Goal: Information Seeking & Learning: Learn about a topic

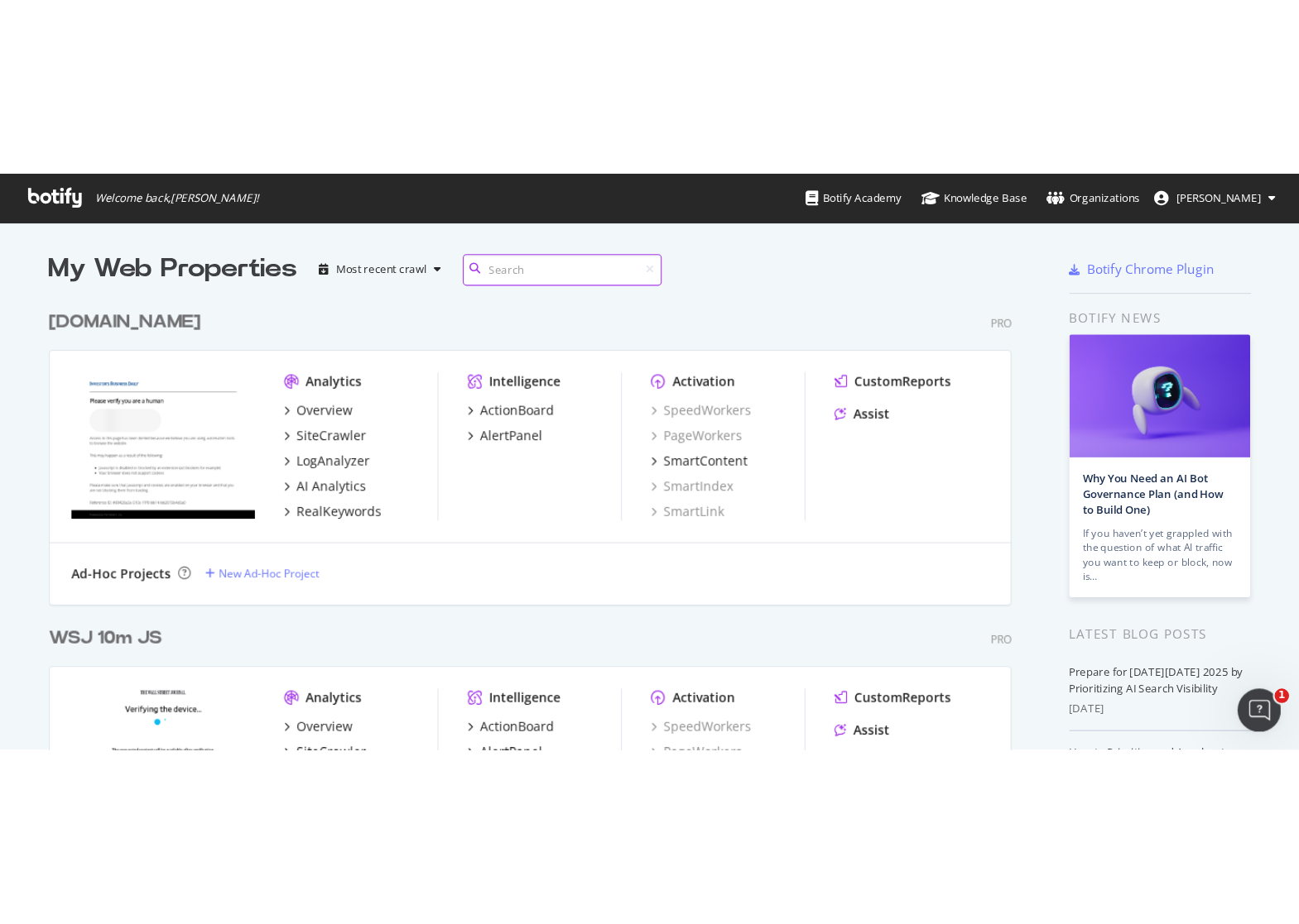
scroll to position [28, 0]
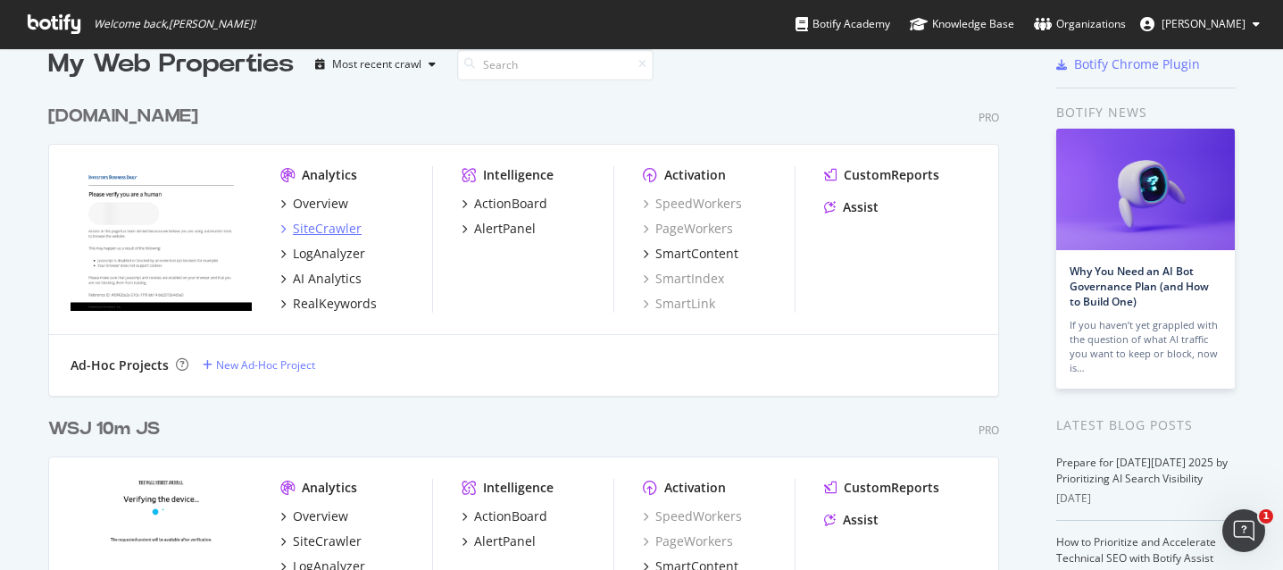
click at [331, 229] on div "SiteCrawler" at bounding box center [327, 229] width 69 height 18
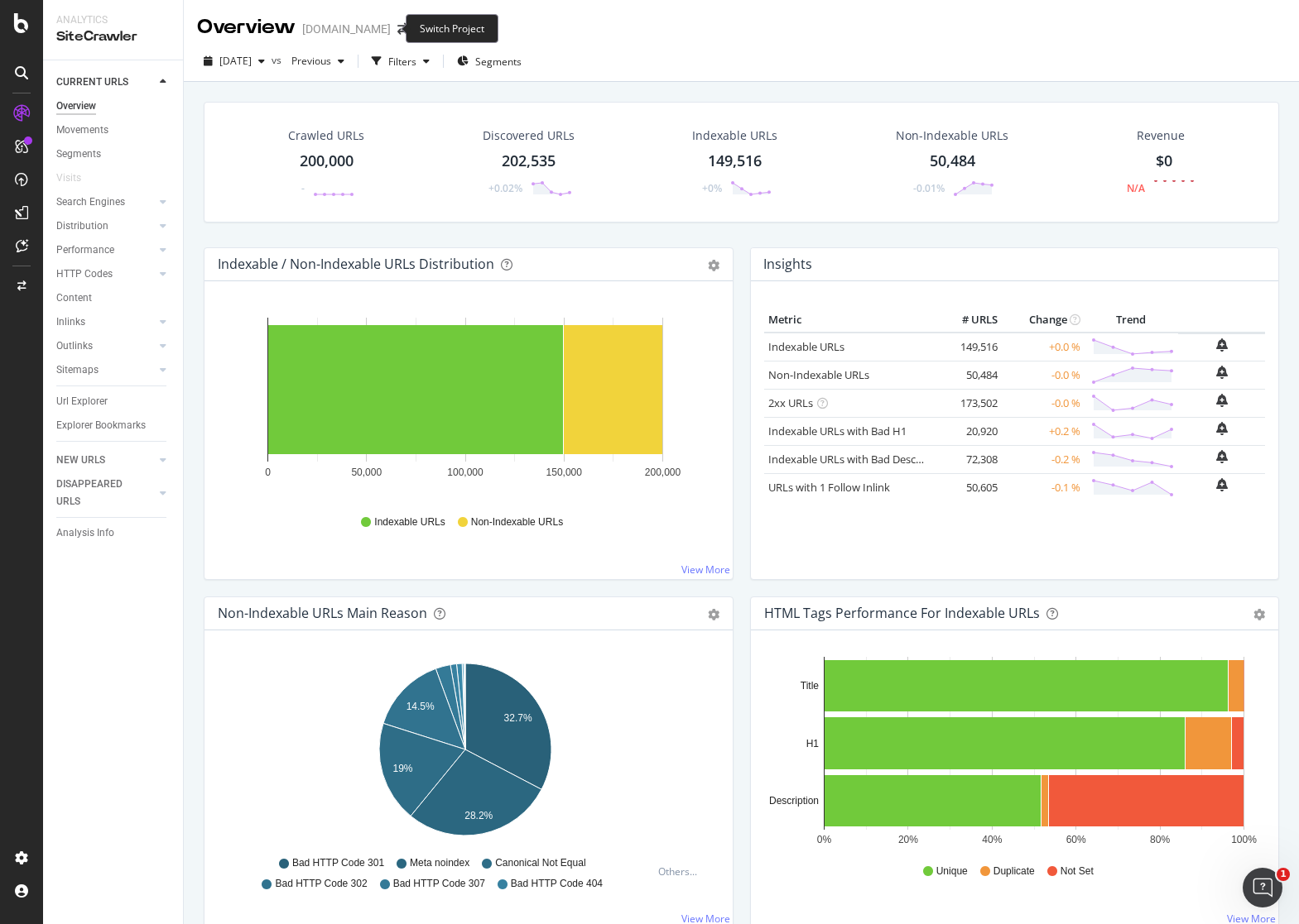
click at [394, 28] on span at bounding box center [401, 29] width 23 height 12
click at [390, 29] on span at bounding box center [401, 29] width 23 height 12
click at [398, 32] on icon "arrow-right-arrow-left" at bounding box center [402, 29] width 10 height 12
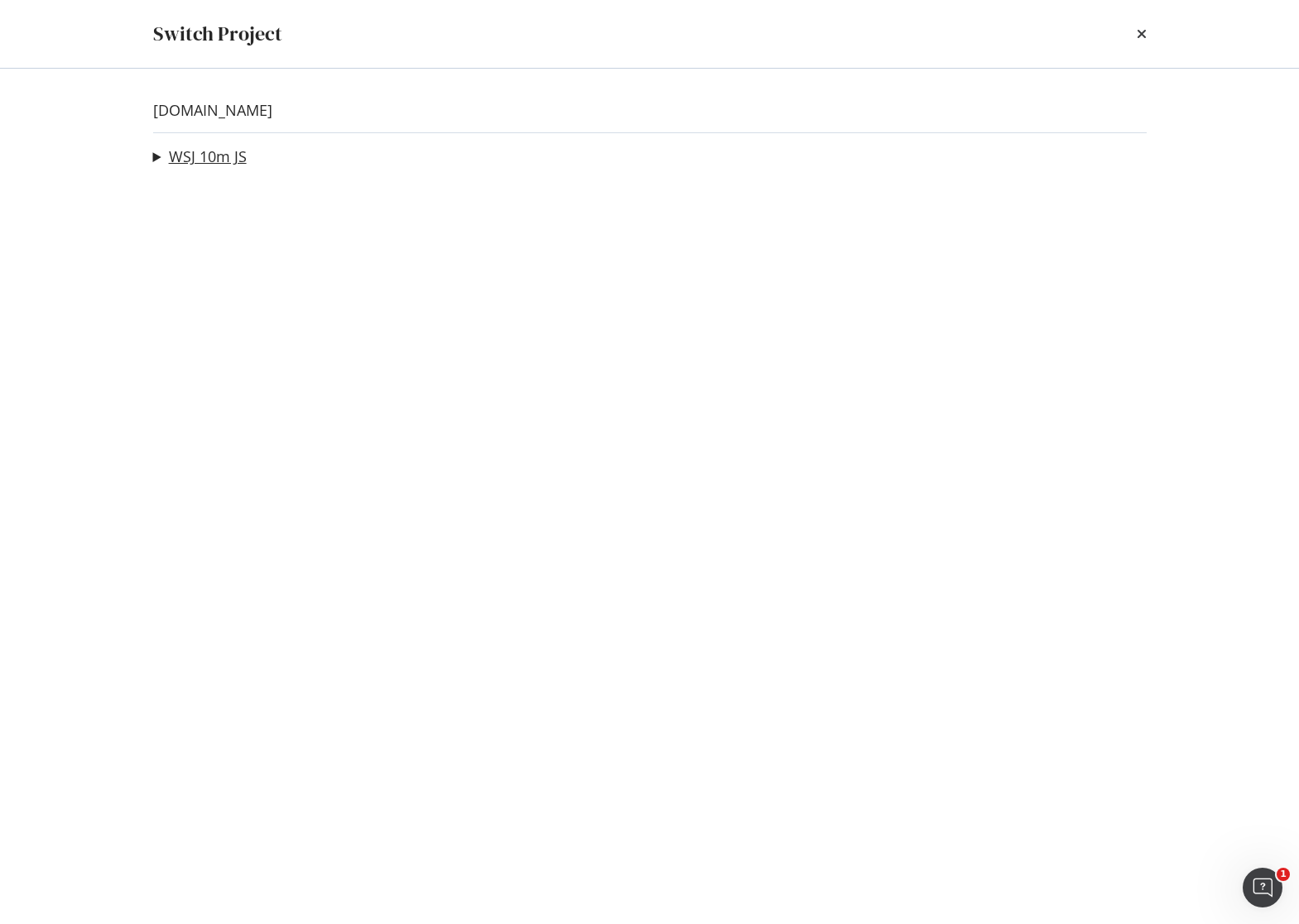
click at [200, 156] on link "WSJ 10m JS" at bounding box center [208, 157] width 78 height 18
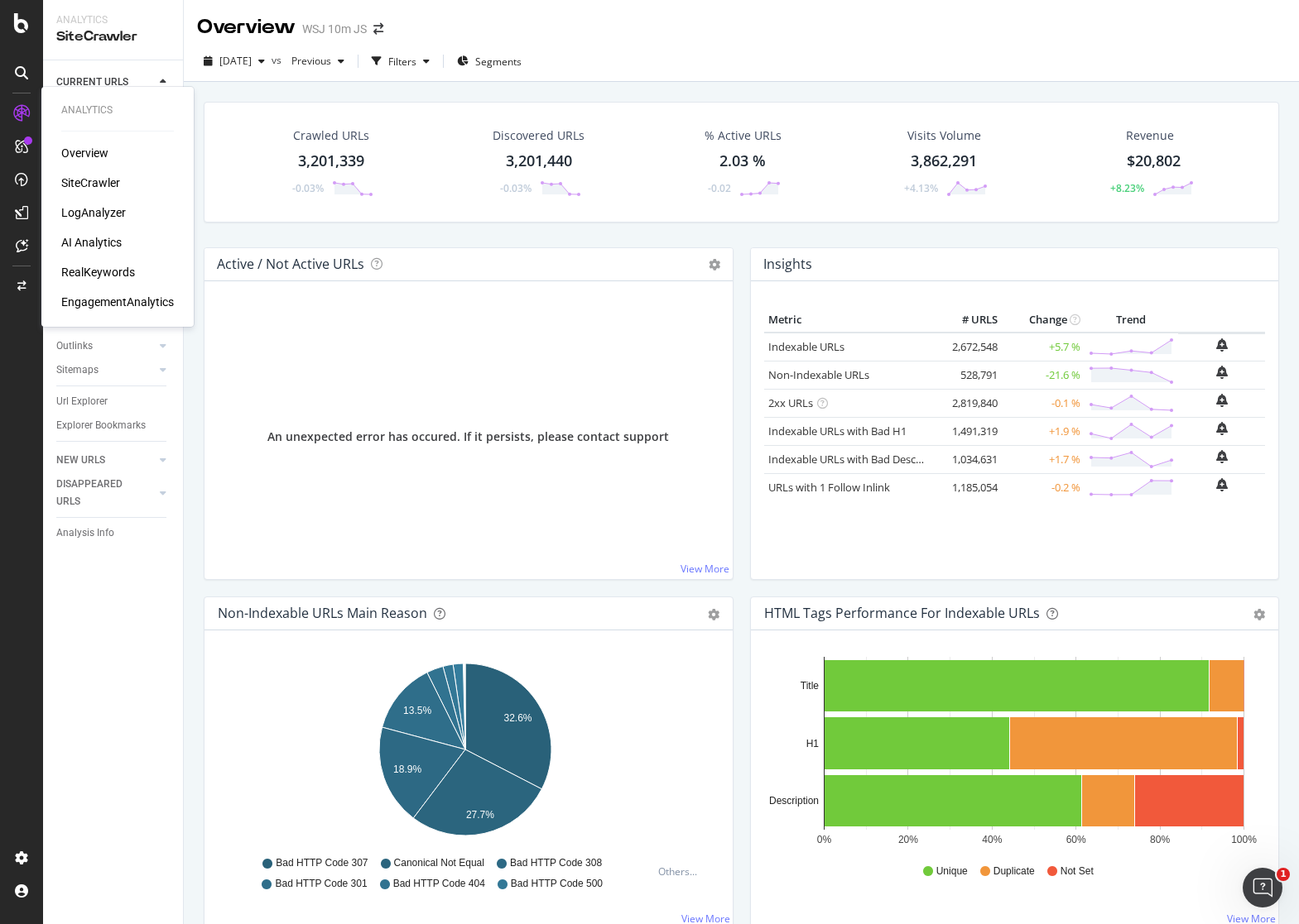
click at [93, 186] on div "SiteCrawler" at bounding box center [90, 183] width 58 height 17
click at [165, 202] on icon at bounding box center [162, 202] width 6 height 10
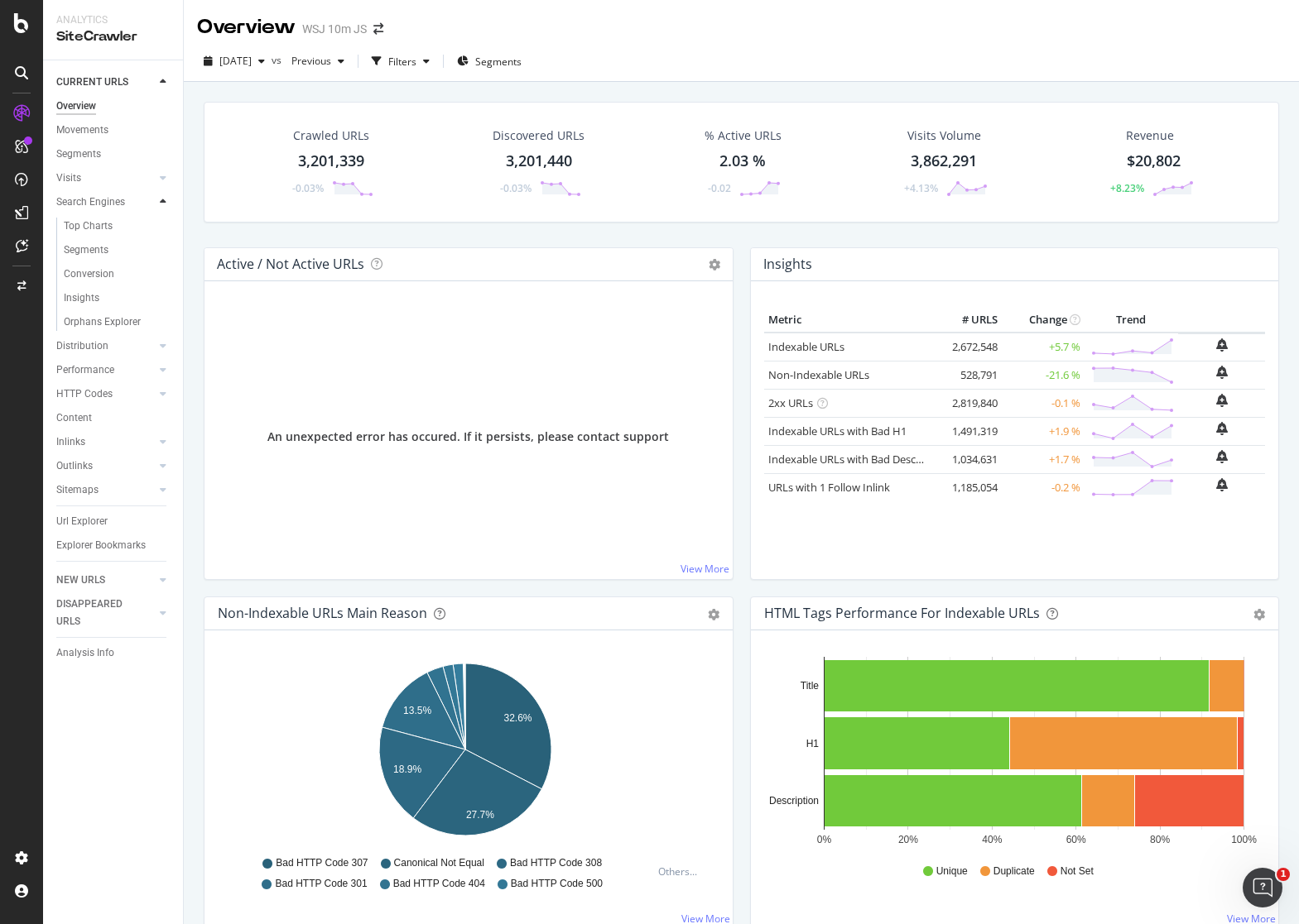
click at [164, 202] on icon at bounding box center [162, 202] width 6 height 10
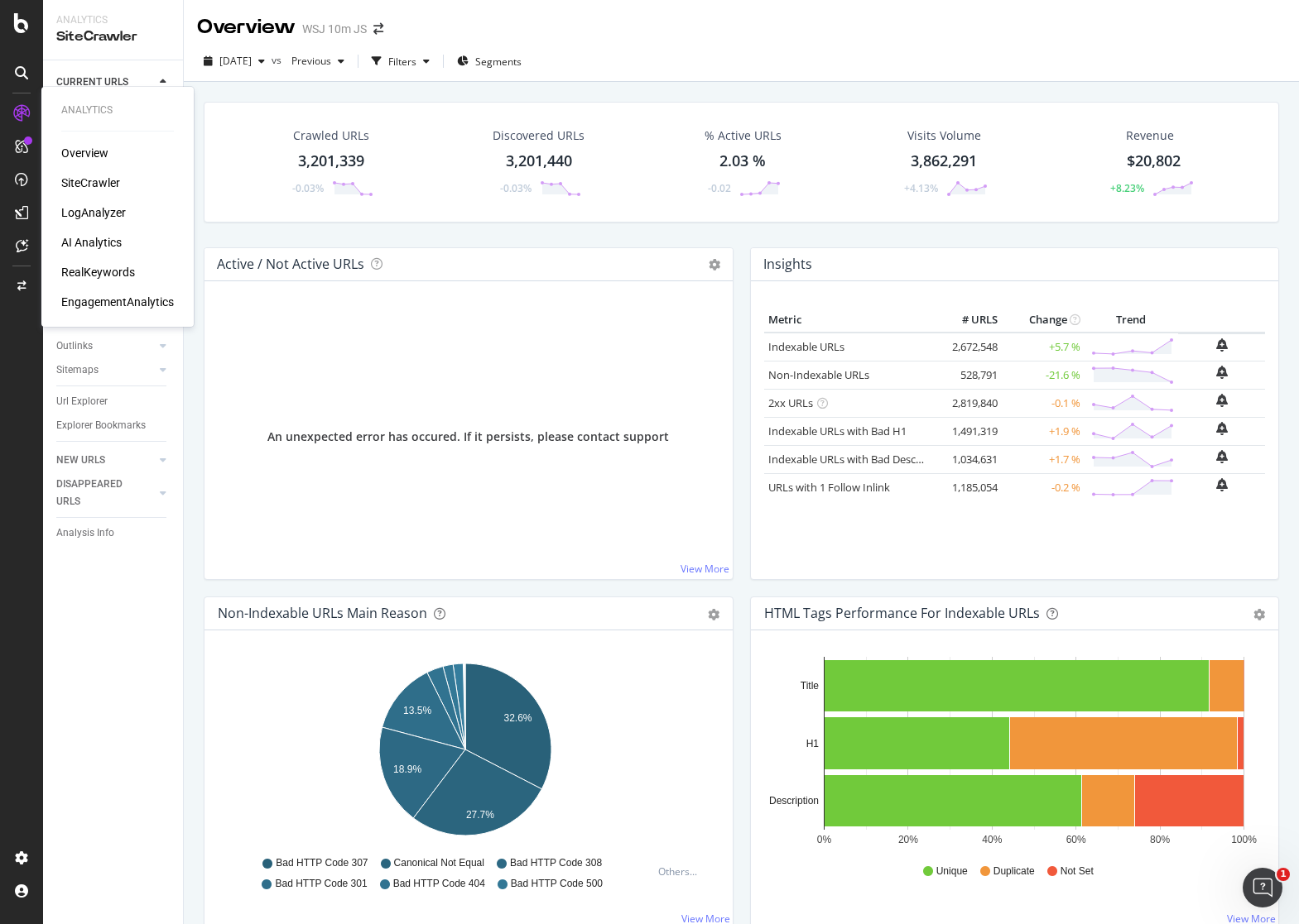
click at [86, 243] on div "AI Analytics" at bounding box center [91, 243] width 60 height 17
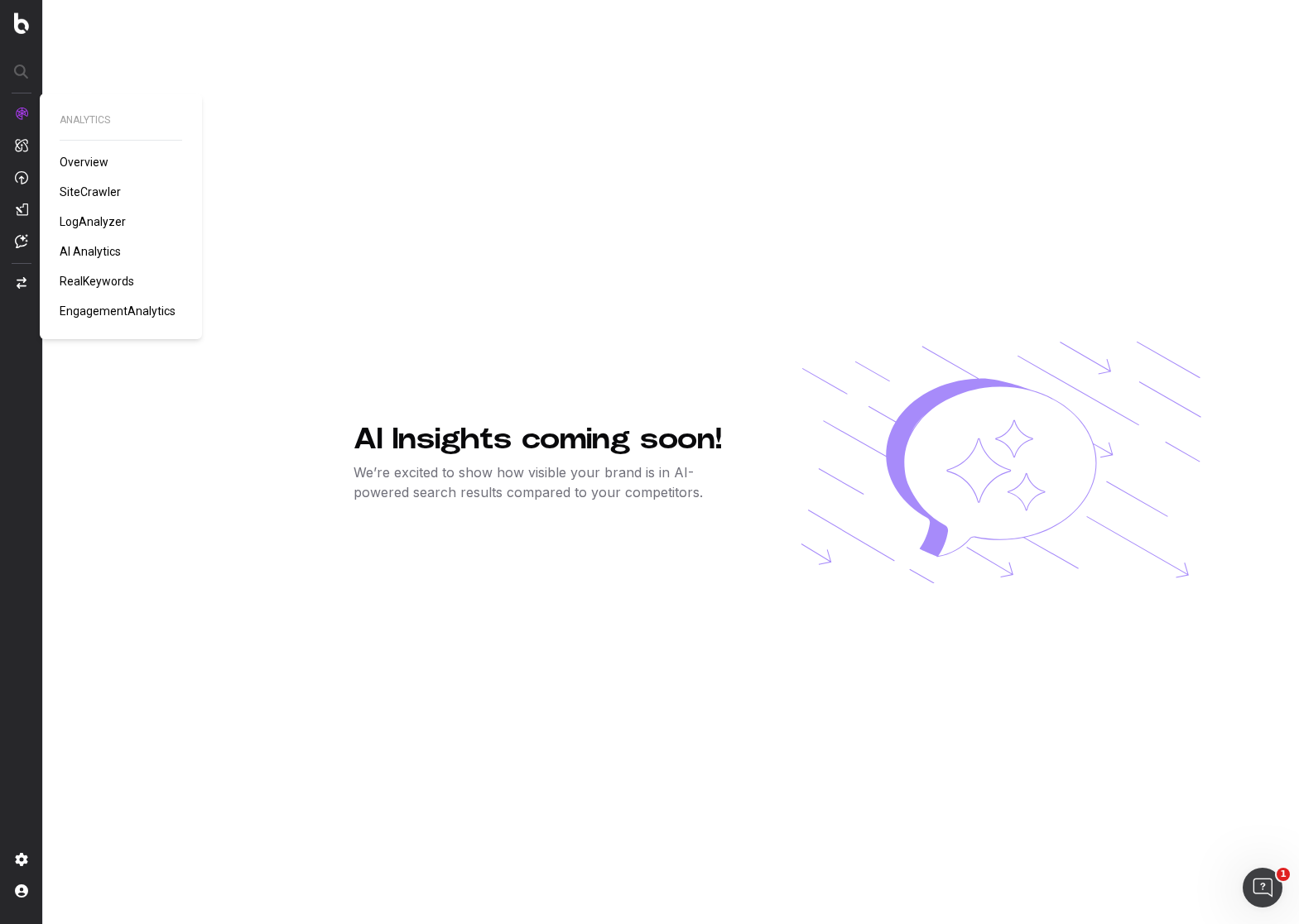
click at [102, 221] on span "LogAnalyzer" at bounding box center [92, 222] width 66 height 13
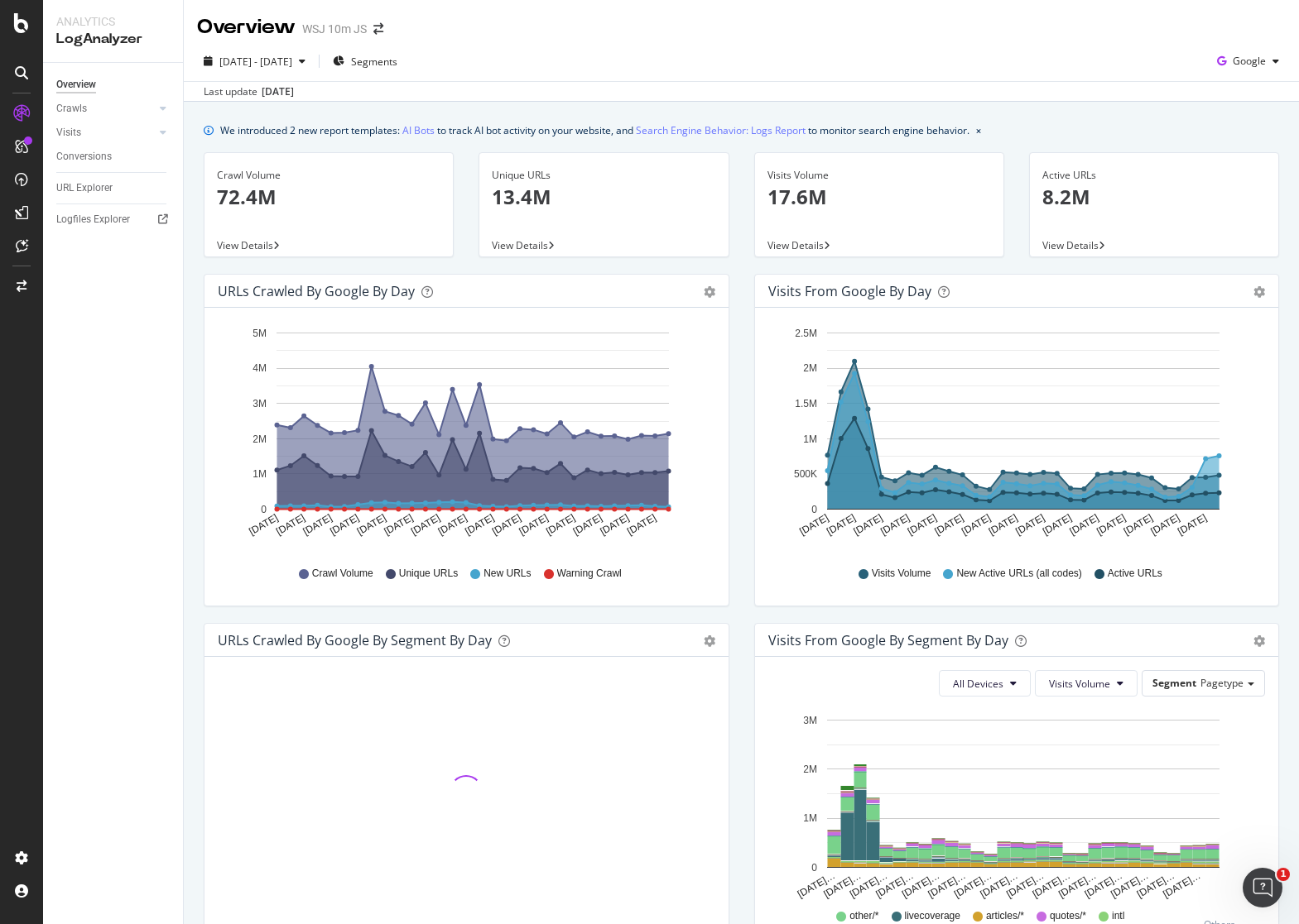
click at [1241, 75] on div "[DATE] - [DATE] Segments Google" at bounding box center [741, 65] width 1115 height 33
click at [1240, 67] on span "Google" at bounding box center [1250, 60] width 33 height 14
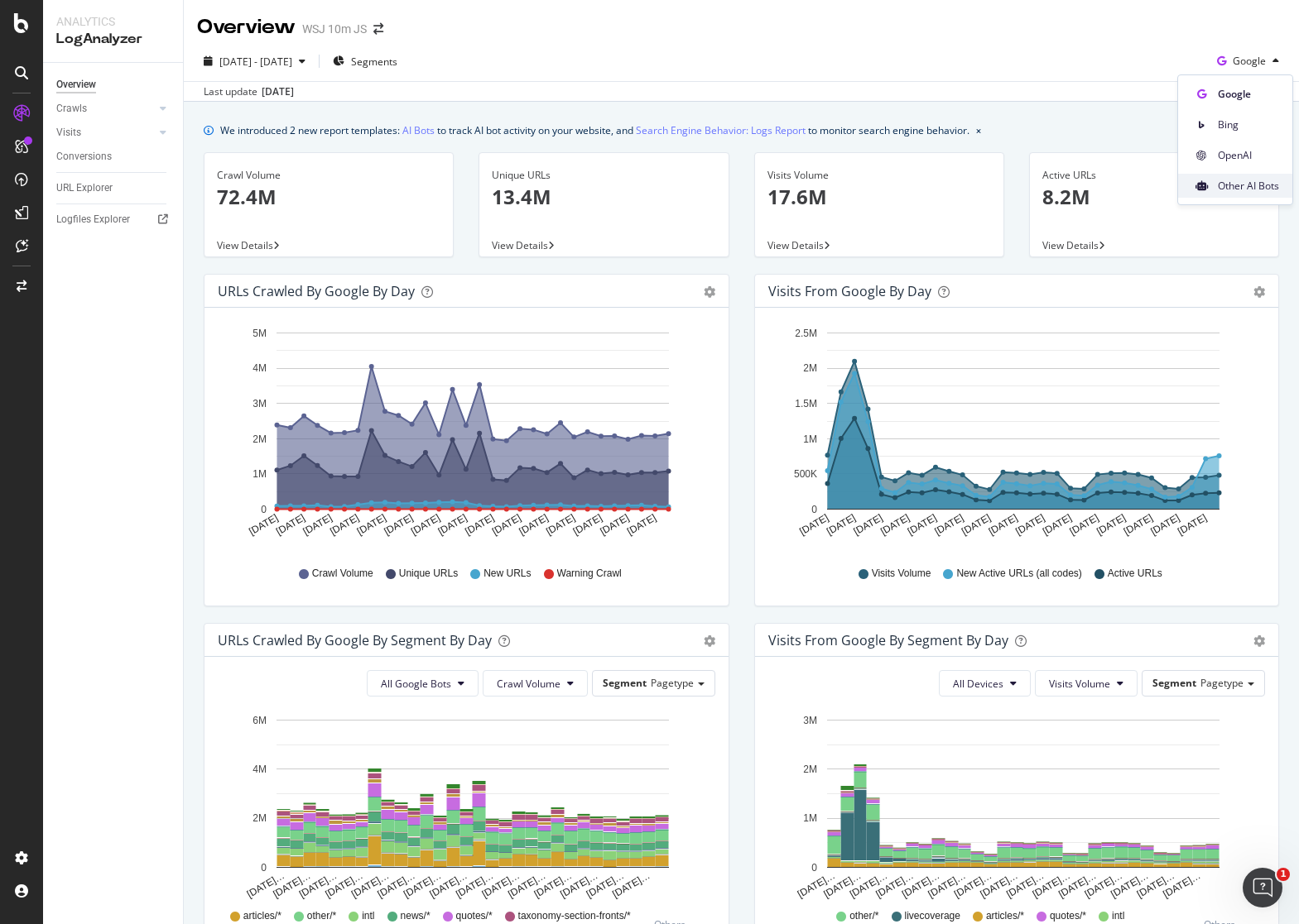
click at [1251, 187] on span "Other AI Bots" at bounding box center [1248, 186] width 61 height 15
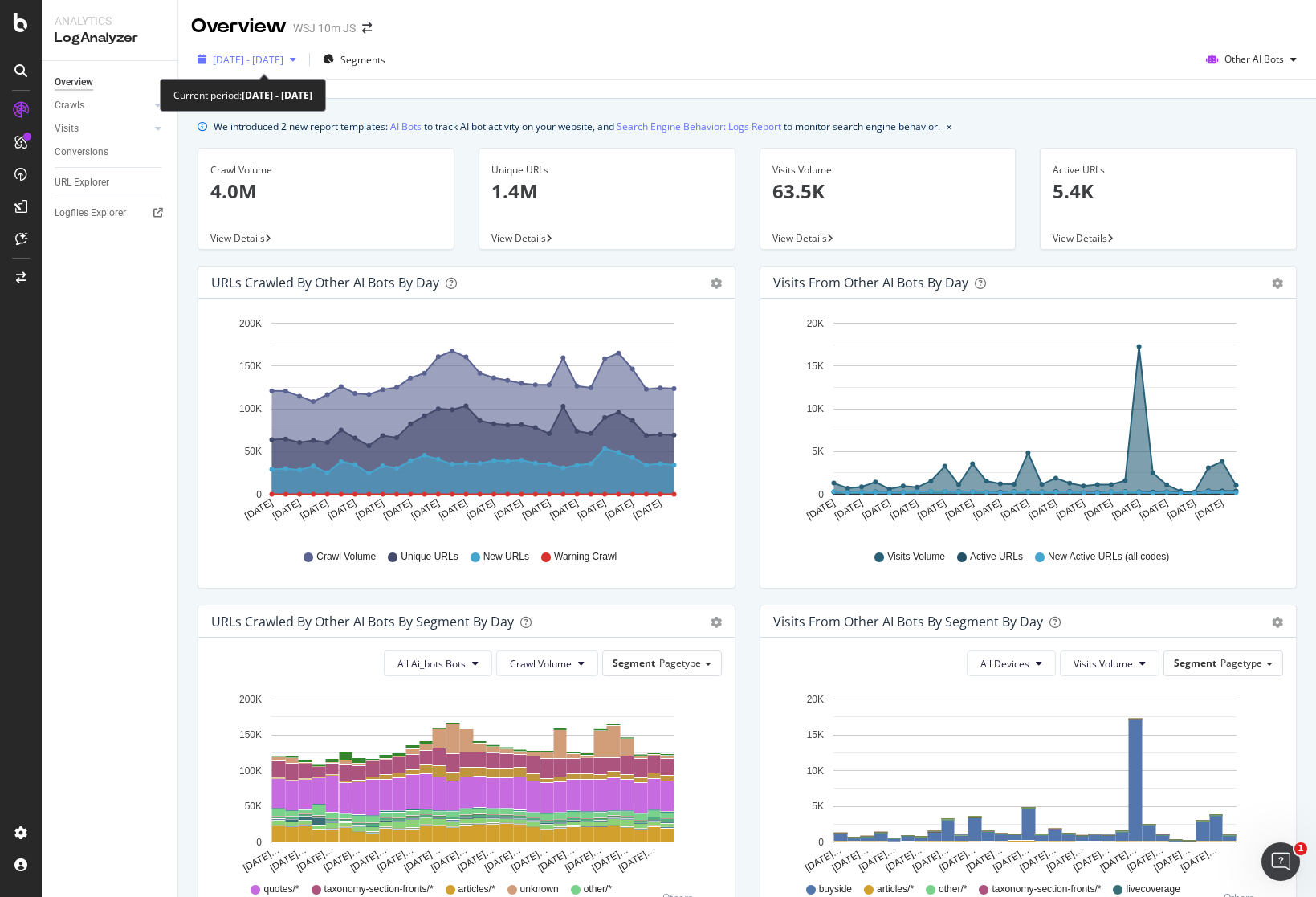
click at [283, 59] on span "[DATE] - [DATE]" at bounding box center [248, 59] width 71 height 13
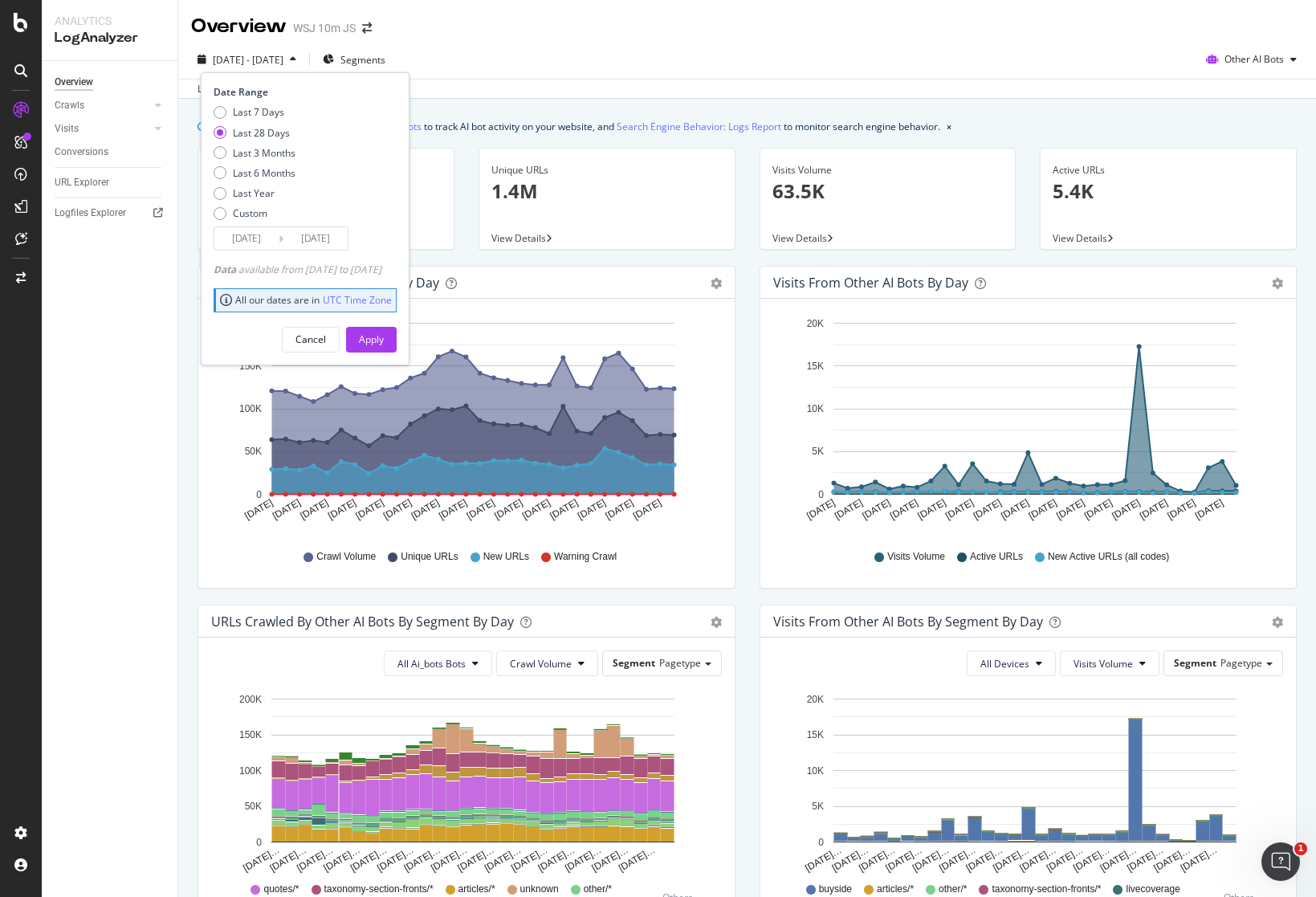
click at [244, 243] on input "[DATE]" at bounding box center [246, 238] width 64 height 22
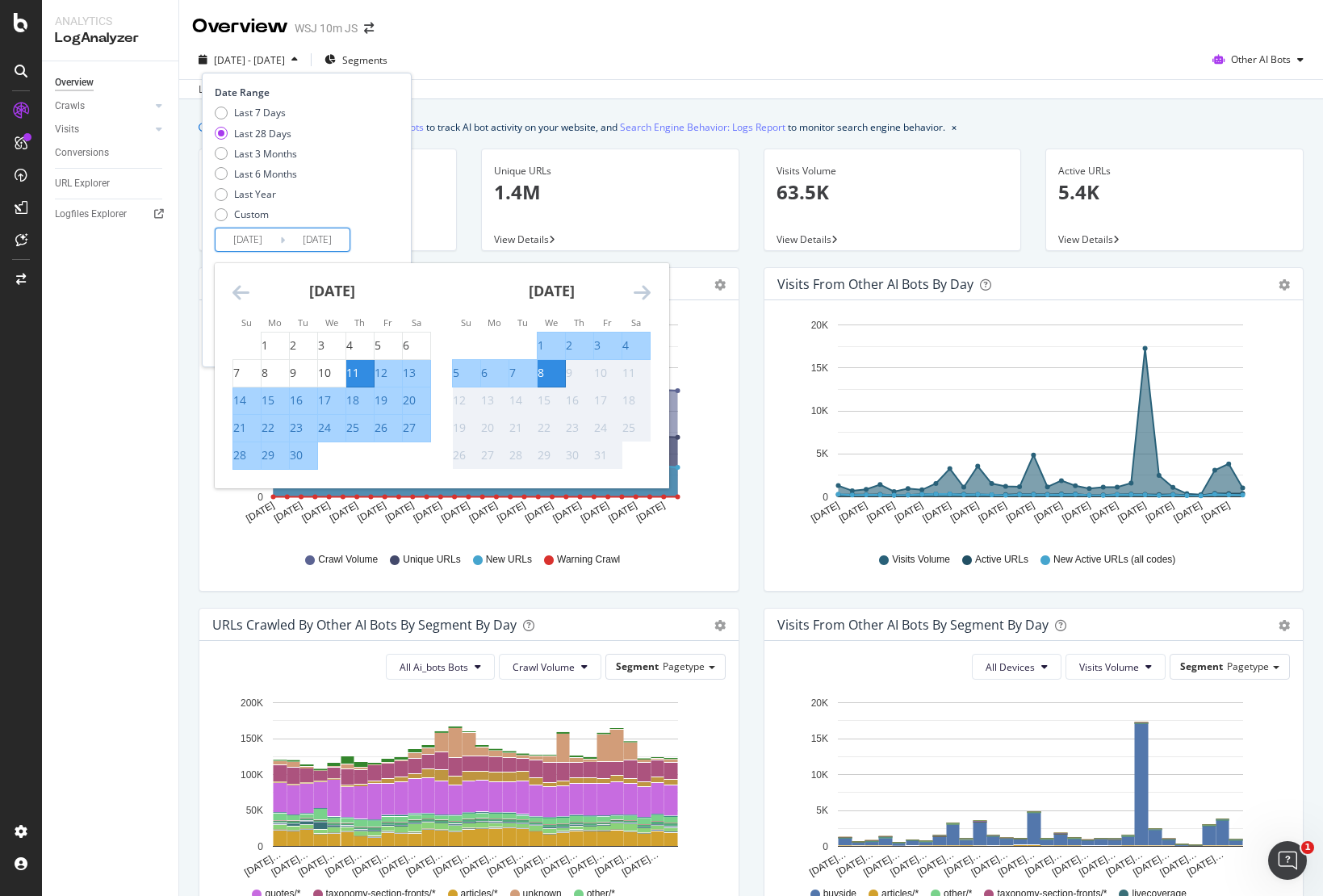
drag, startPoint x: 247, startPoint y: 239, endPoint x: 237, endPoint y: 240, distance: 10.0
click at [237, 240] on input "[DATE]" at bounding box center [247, 240] width 64 height 23
click at [236, 240] on input "[DATE]" at bounding box center [247, 240] width 64 height 23
click at [239, 294] on icon "Move backward to switch to the previous month." at bounding box center [241, 292] width 17 height 19
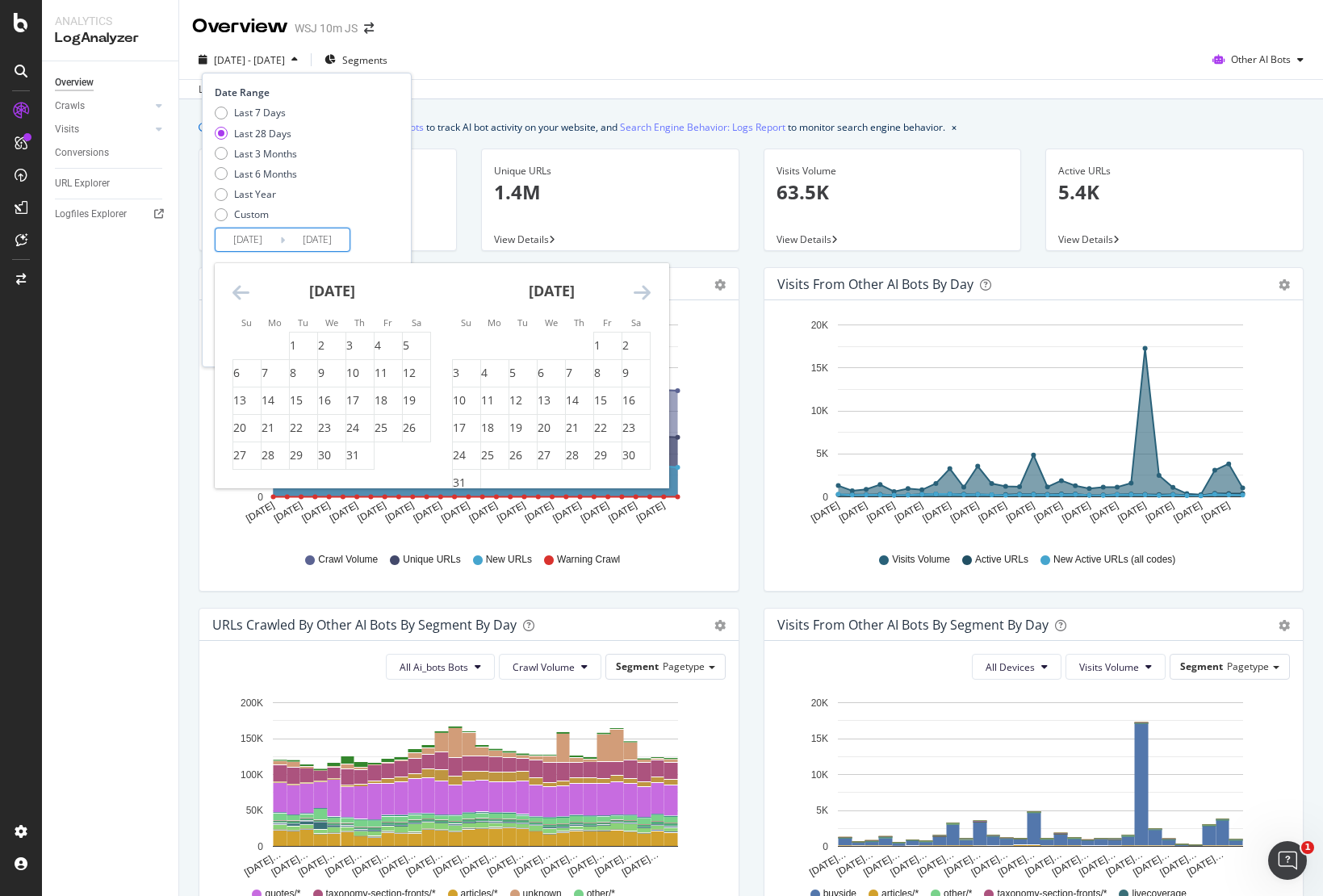
click at [239, 294] on icon "Move backward to switch to the previous month." at bounding box center [241, 292] width 17 height 19
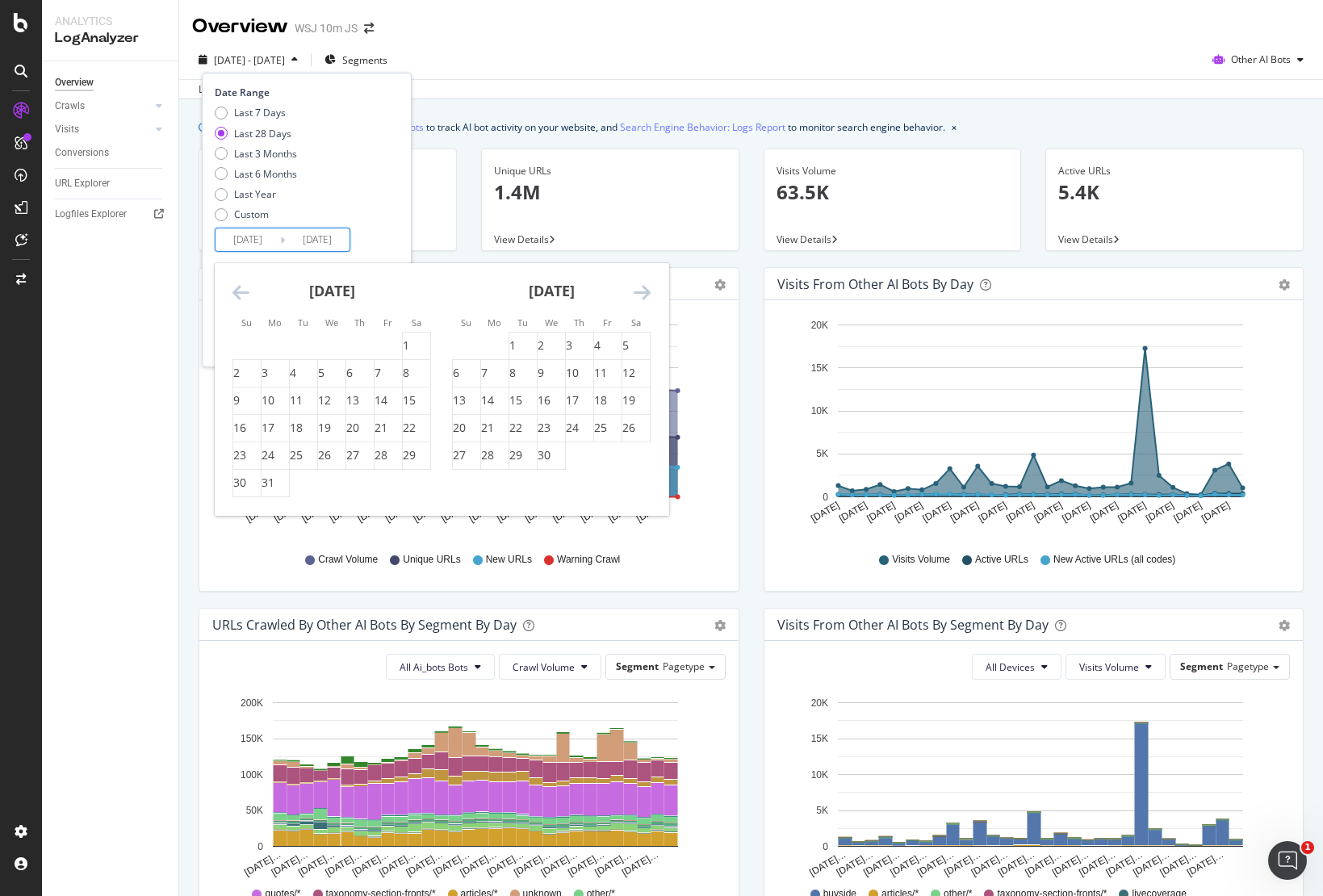
click at [239, 294] on icon "Move backward to switch to the previous month." at bounding box center [241, 292] width 17 height 19
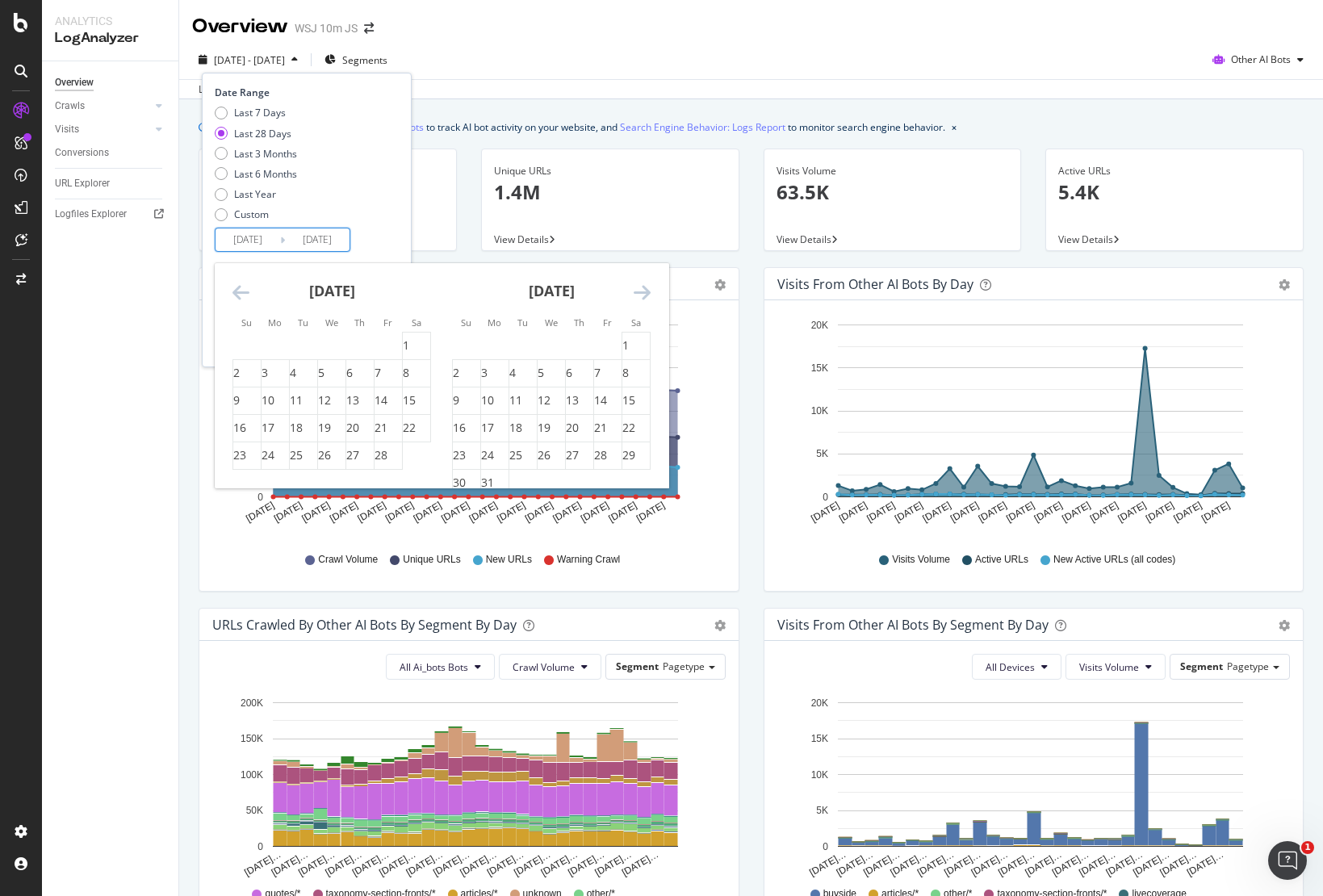
click at [239, 294] on icon "Move backward to switch to the previous month." at bounding box center [241, 292] width 17 height 19
click at [240, 372] on div "6" at bounding box center [236, 373] width 6 height 16
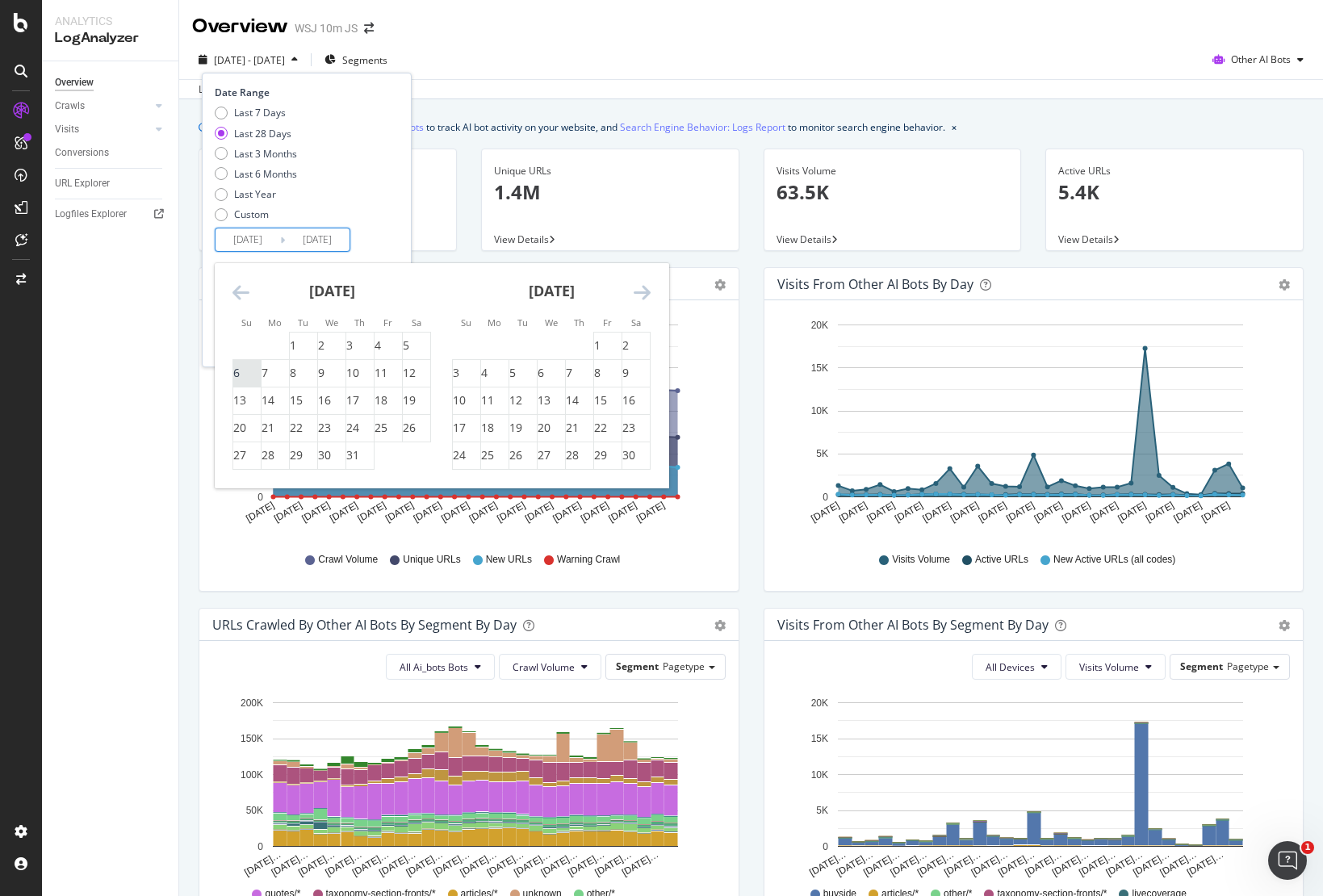
type input "[DATE]"
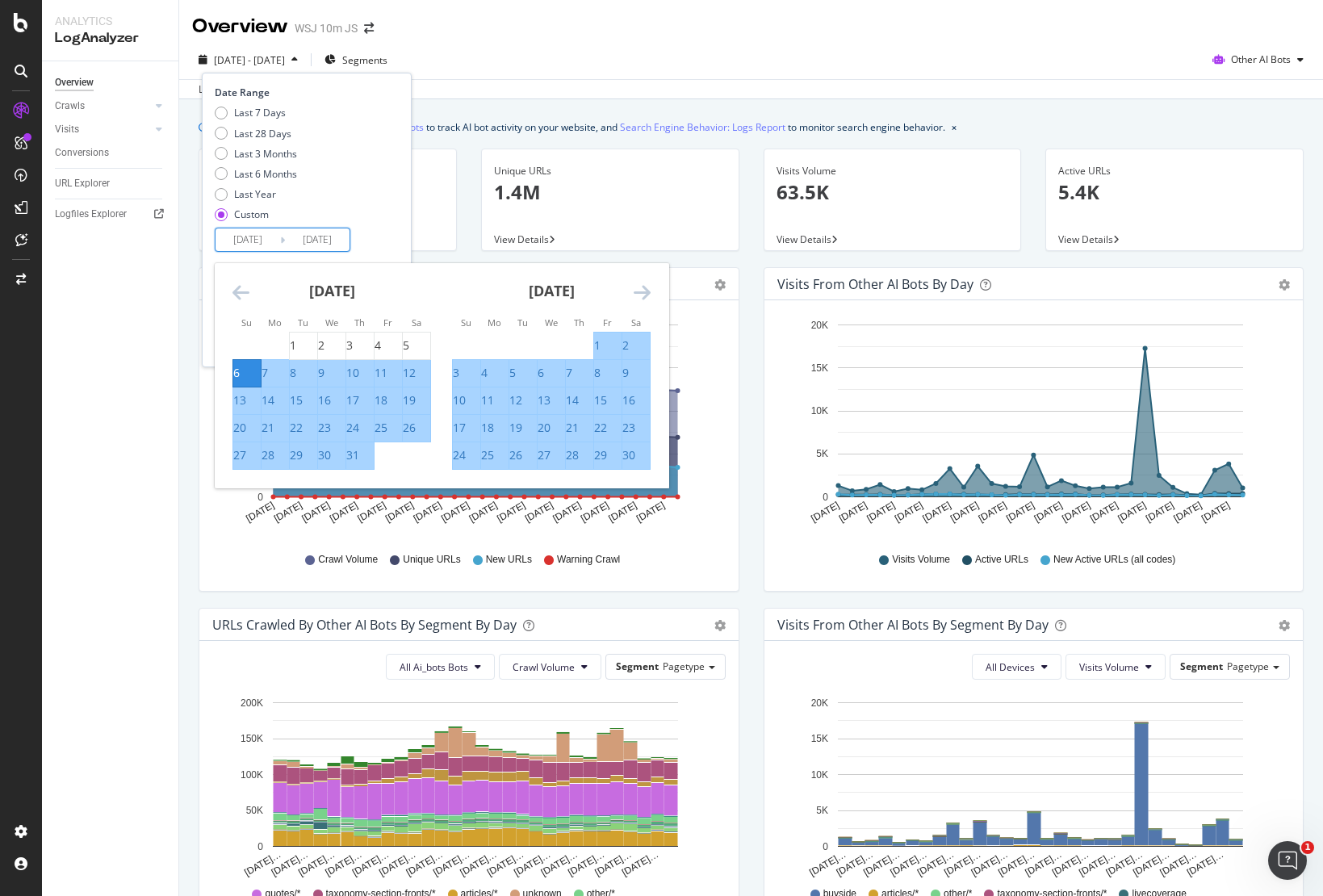
click at [627, 290] on div "[DATE]" at bounding box center [552, 297] width 199 height 69
click at [639, 290] on icon "Move forward to switch to the next month." at bounding box center [642, 292] width 17 height 19
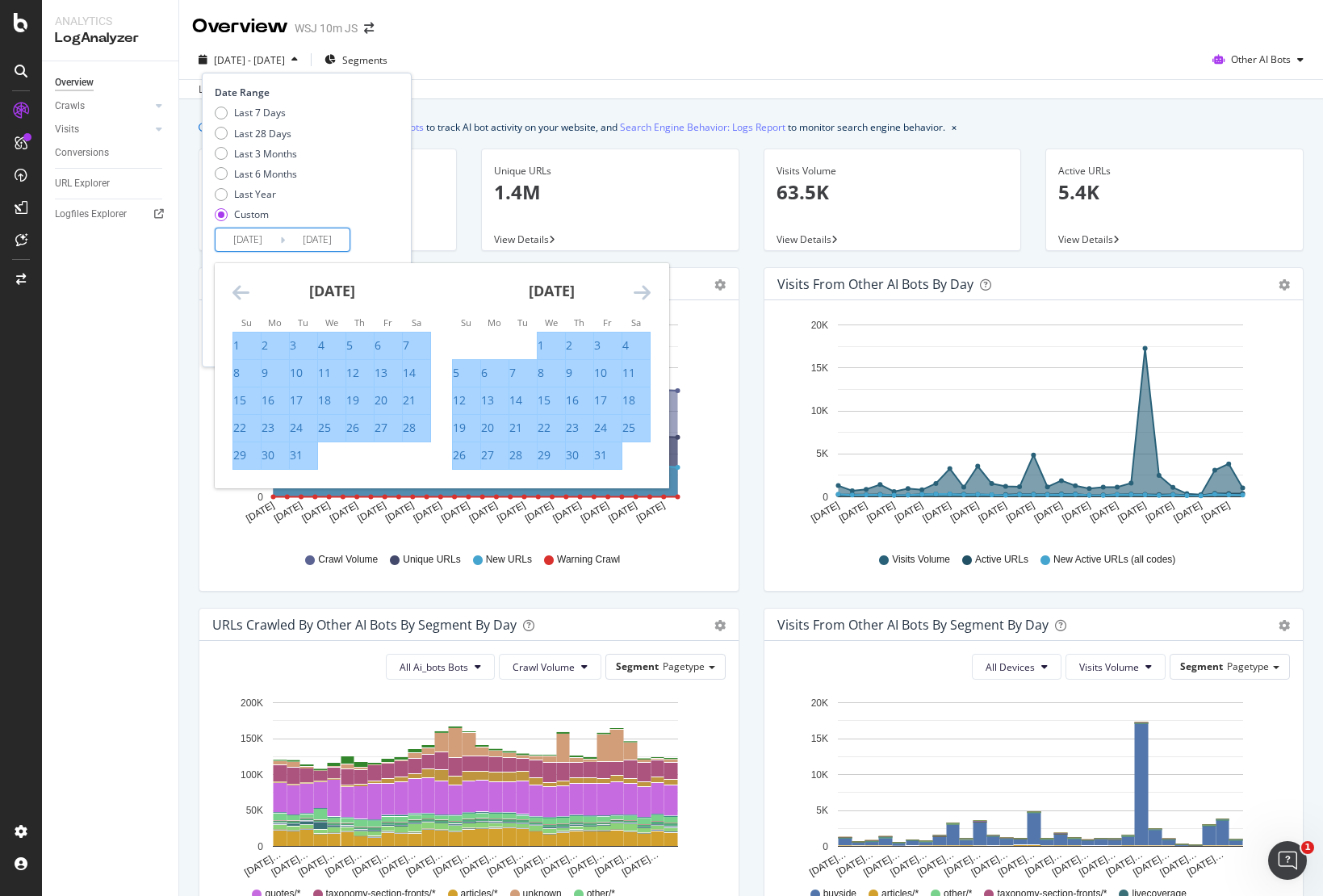
click at [639, 290] on icon "Move forward to switch to the next month." at bounding box center [642, 292] width 17 height 19
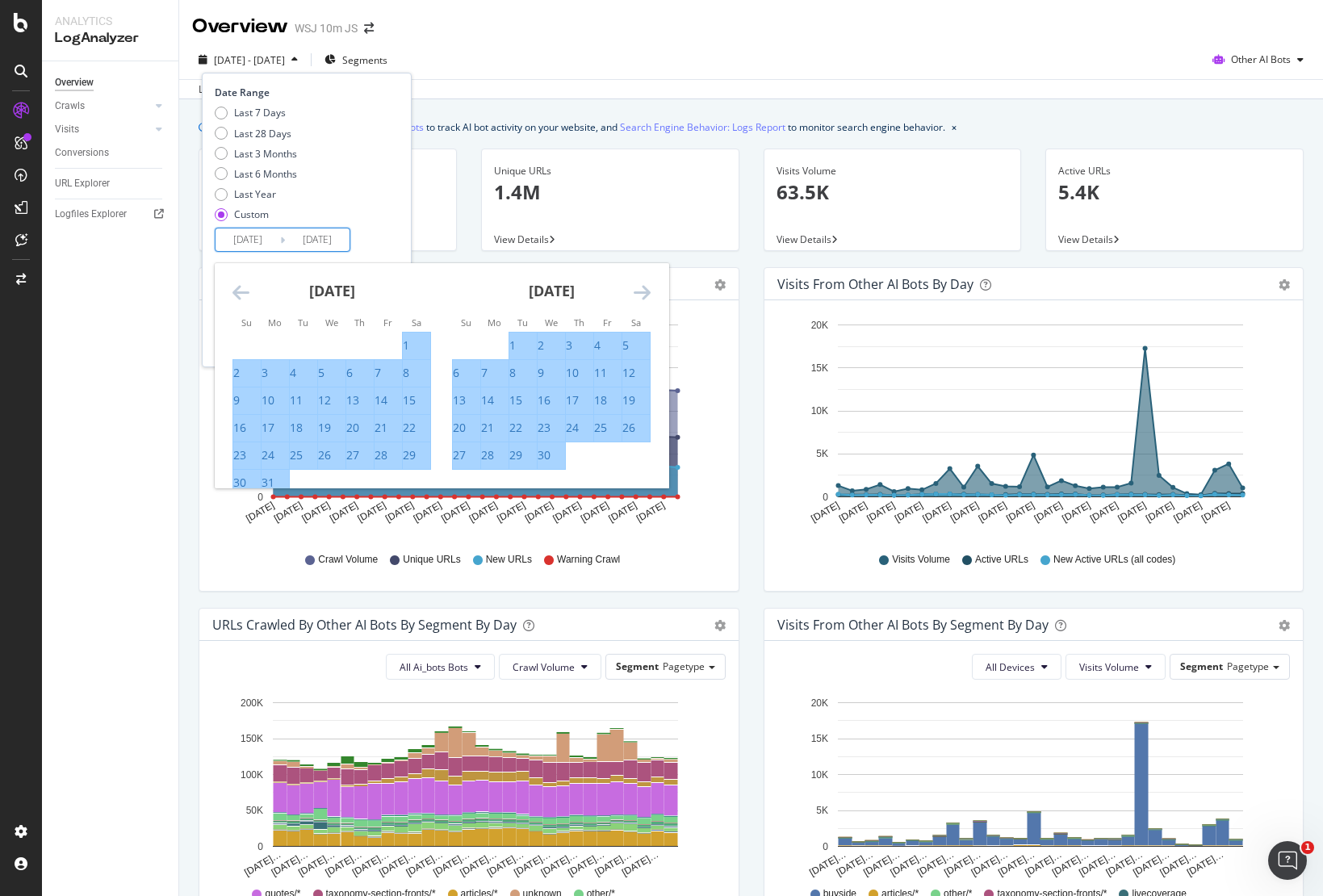
click at [639, 290] on icon "Move forward to switch to the next month." at bounding box center [642, 292] width 17 height 19
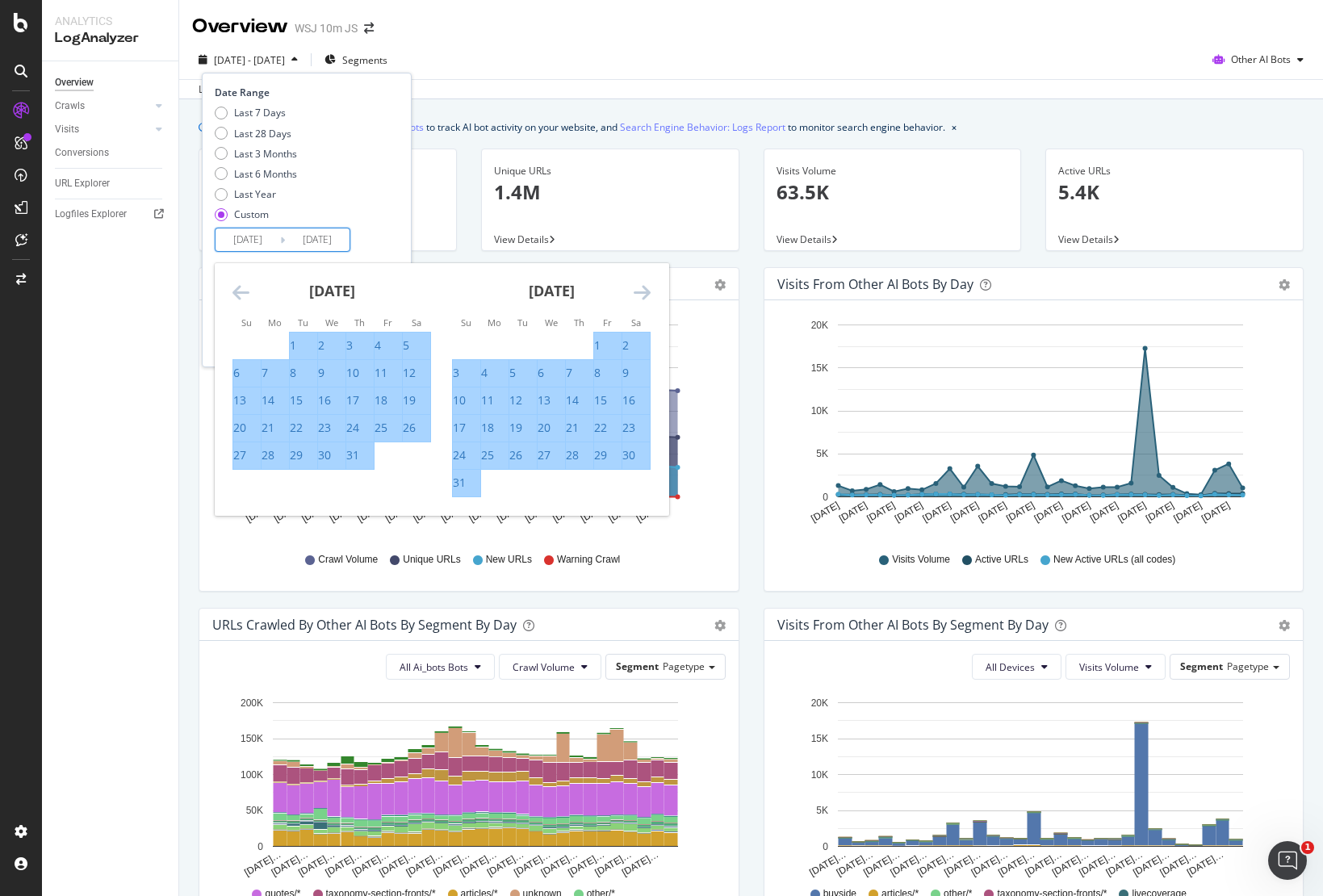
click at [639, 290] on icon "Move forward to switch to the next month." at bounding box center [642, 292] width 17 height 19
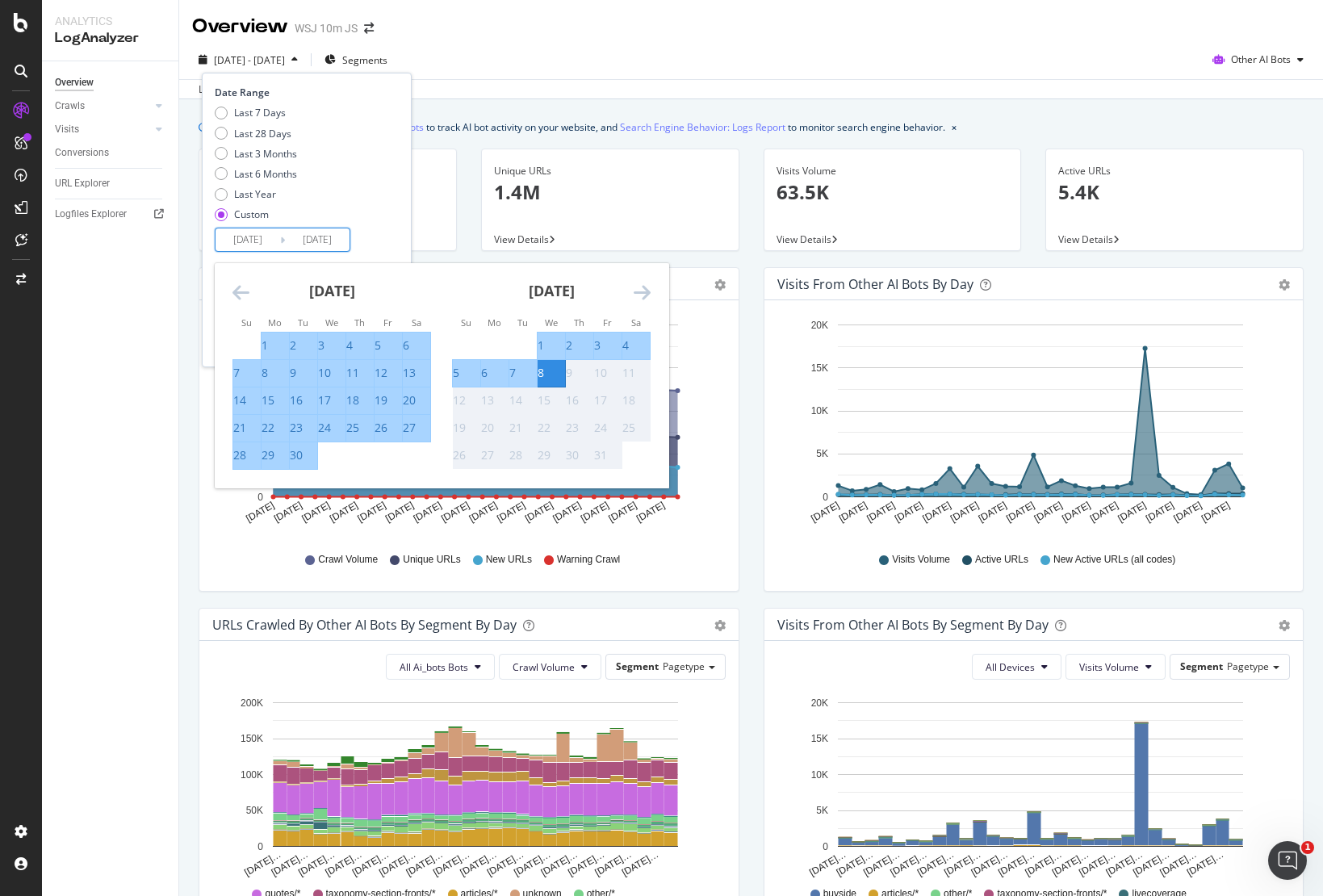
click at [639, 290] on icon "Move forward to switch to the next month." at bounding box center [642, 292] width 17 height 19
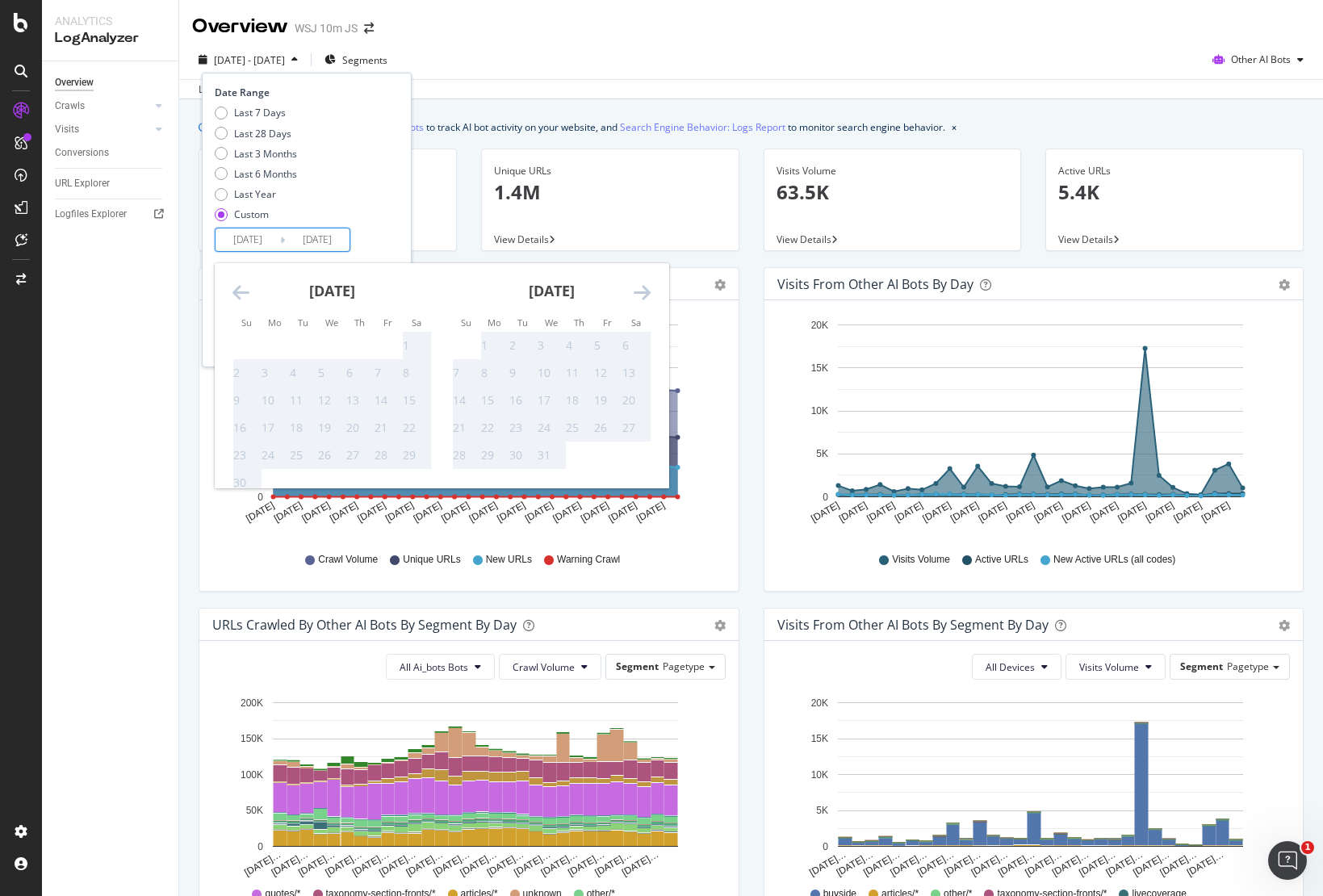
click at [639, 290] on icon "Move forward to switch to the next month." at bounding box center [642, 292] width 17 height 19
click at [237, 291] on icon "Move backward to switch to the previous month." at bounding box center [241, 292] width 17 height 19
click at [223, 291] on div "[DATE] 1 2 3 4 5 6 7 8 9 10 11 12 13 14 15 16 17 18 19 20 21 22 23 24 25 26 27 …" at bounding box center [332, 380] width 220 height 234
click at [229, 291] on div "[DATE] 1 2 3 4 5 6 7 8 9 10 11 12 13 14 15 16 17 18 19 20 21 22 23 24 25 26 27 …" at bounding box center [332, 380] width 220 height 234
click at [230, 291] on div "[DATE] 1 2 3 4 5 6 7 8 9 10 11 12 13 14 15 16 17 18 19 20 21 22 23 24 25 26 27 …" at bounding box center [332, 380] width 220 height 234
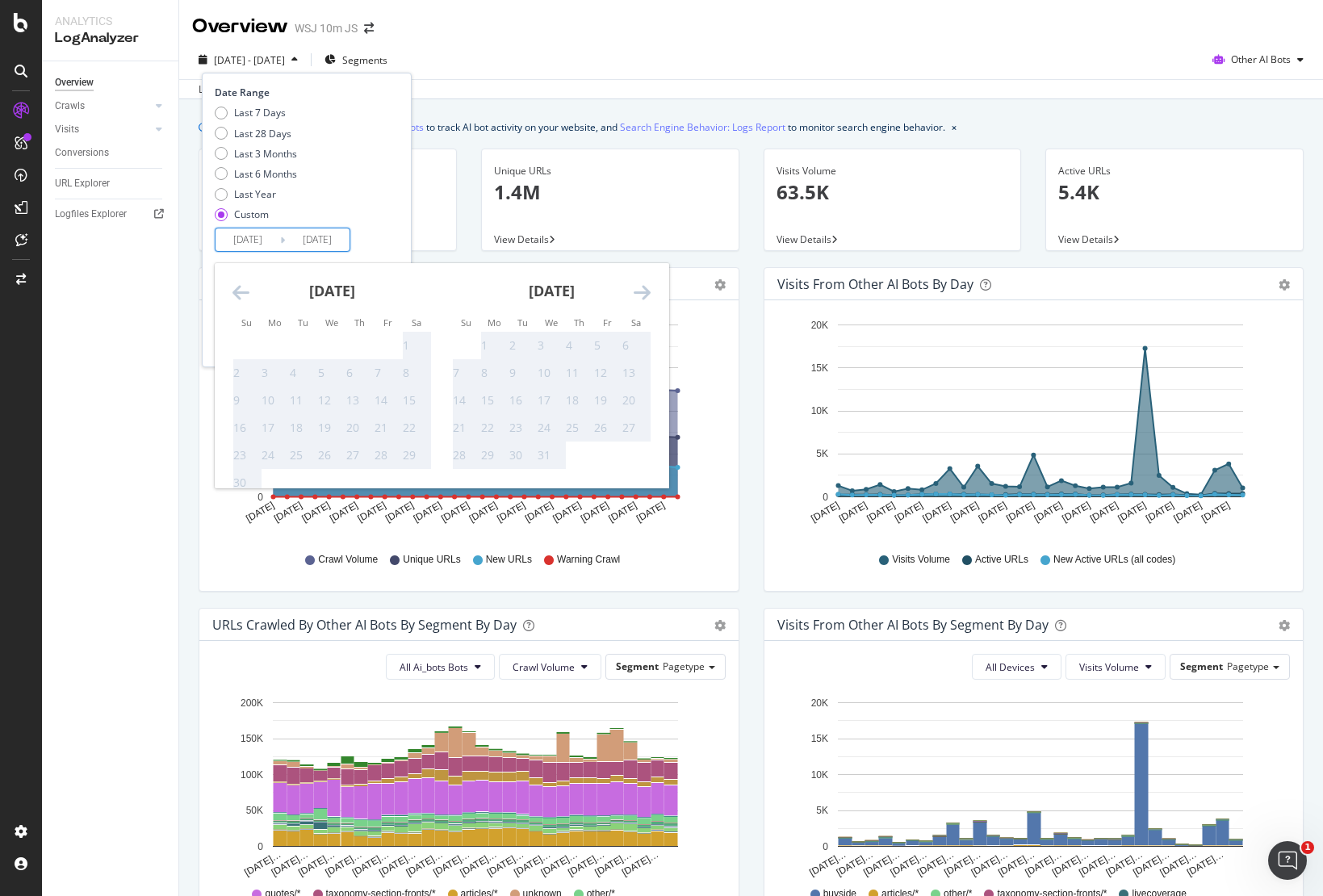
click at [240, 290] on icon "Move backward to switch to the previous month." at bounding box center [241, 292] width 17 height 19
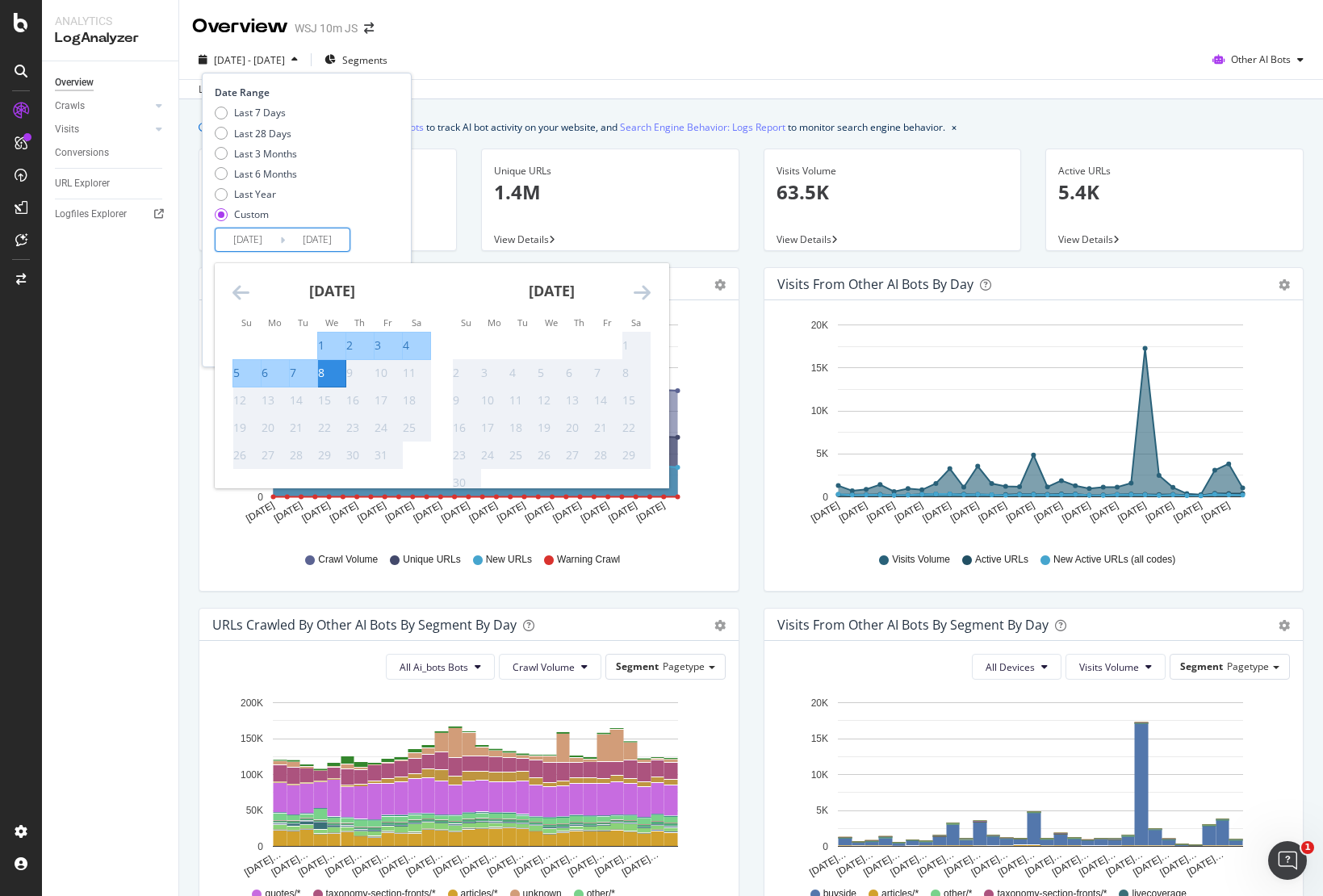
click at [327, 243] on input "[DATE]" at bounding box center [317, 240] width 64 height 23
click at [240, 378] on div "5" at bounding box center [236, 373] width 6 height 16
type input "[DATE]"
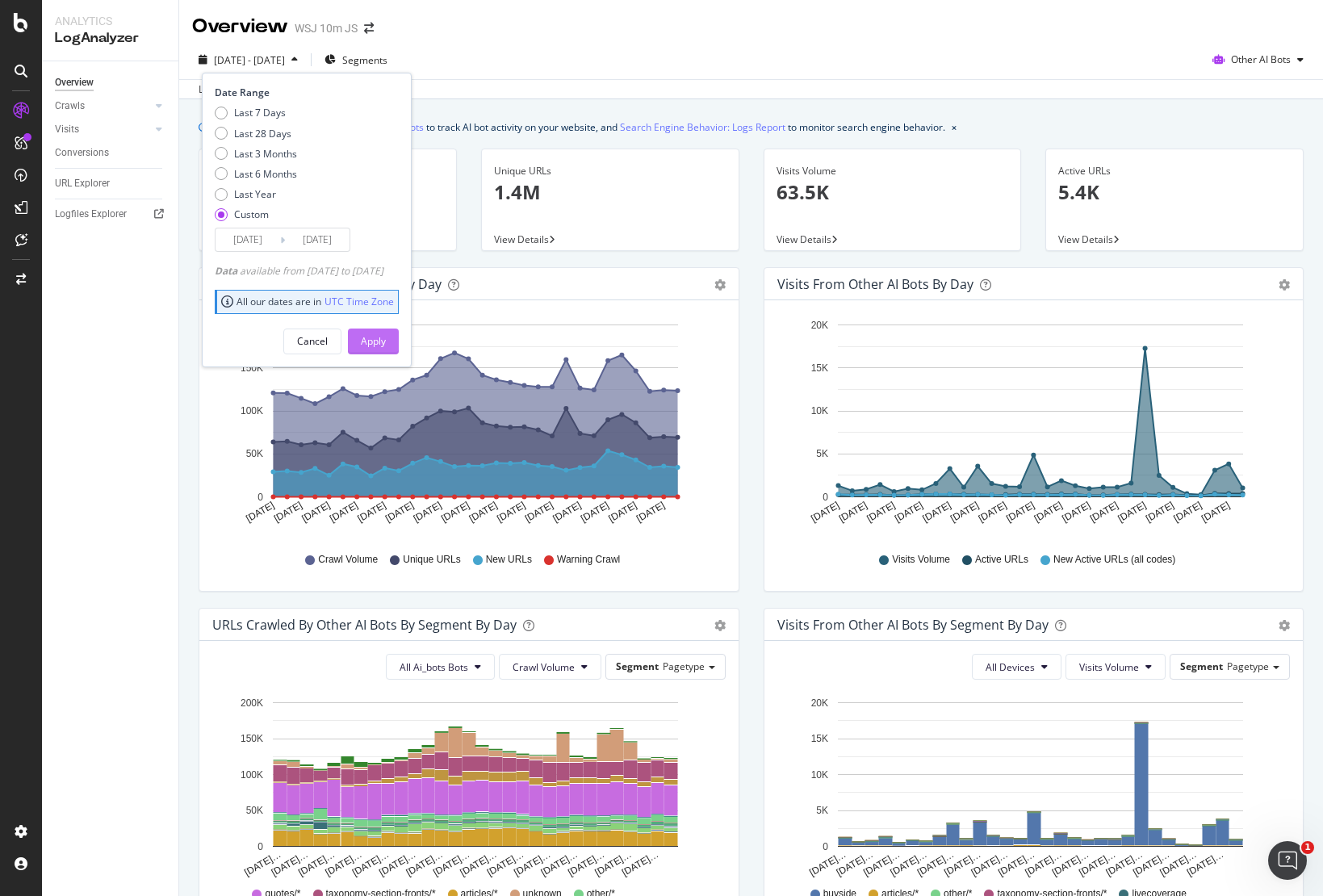
click at [386, 335] on div "Apply" at bounding box center [373, 341] width 25 height 14
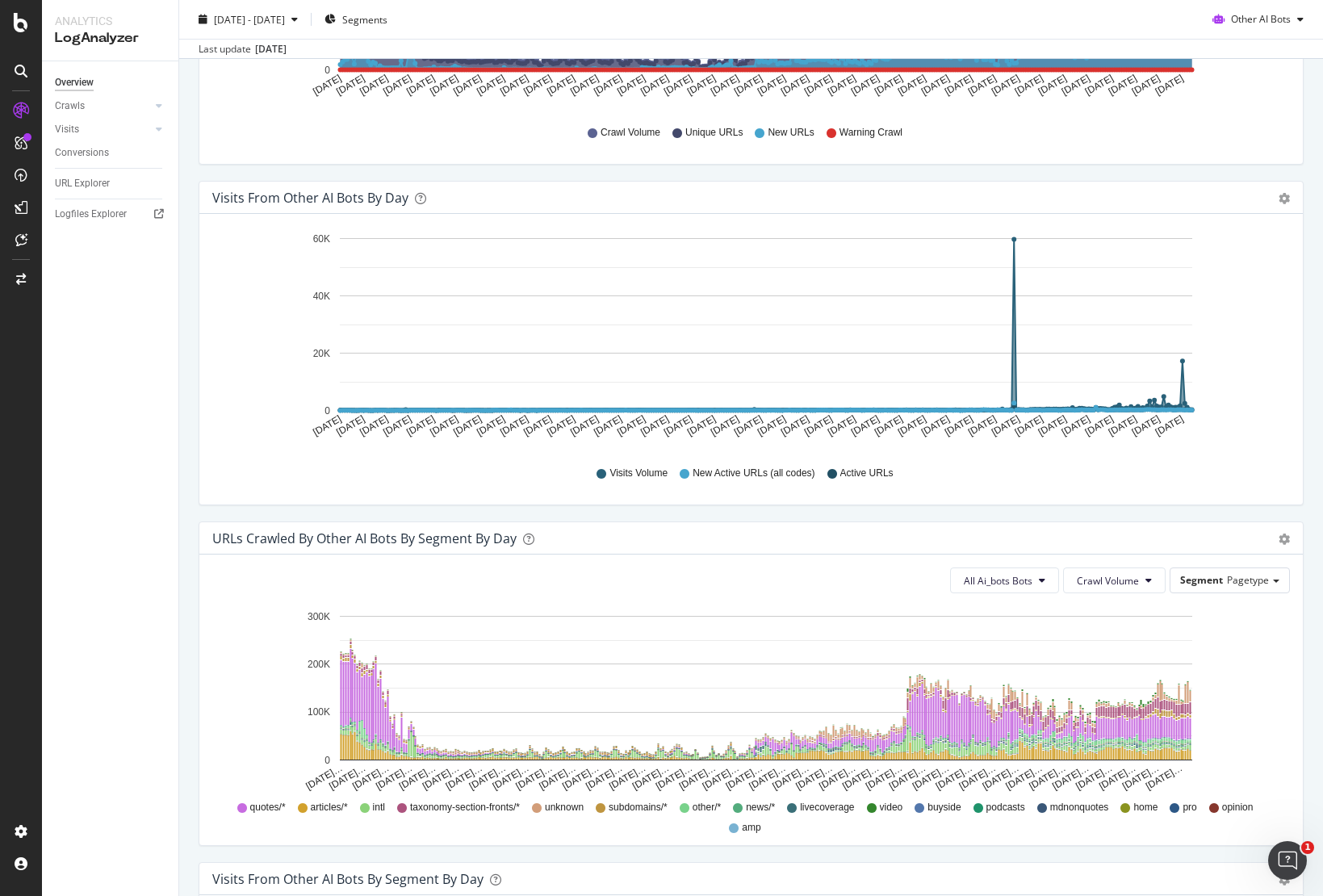
scroll to position [628, 0]
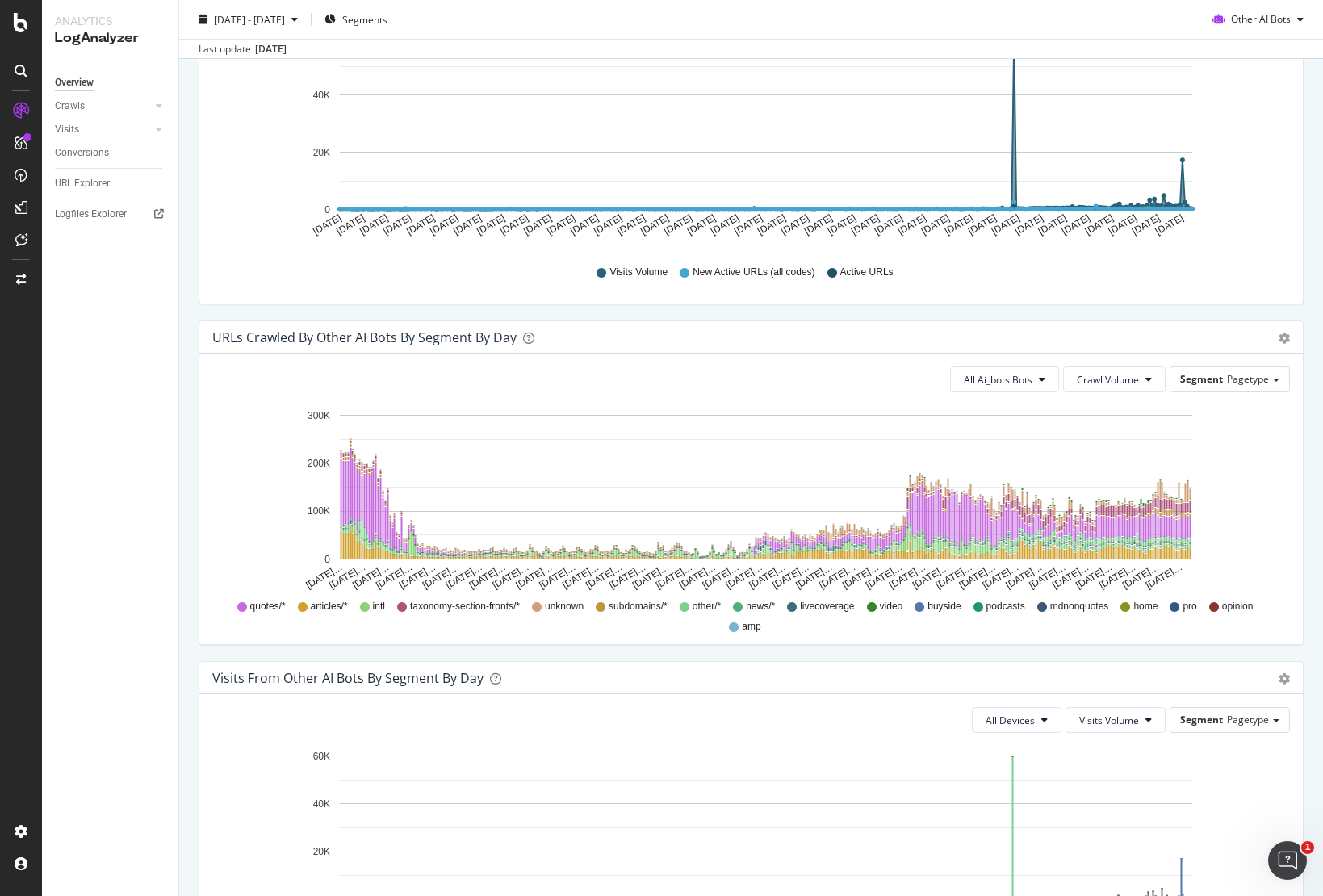
click at [1003, 393] on div "All Ai_bots Bots Crawl Volume Segment Pagetype Hold CMD (⌘) while clicking to f…" at bounding box center [751, 498] width 1104 height 290
click at [1016, 381] on span "All Ai_bots Bots" at bounding box center [998, 380] width 69 height 14
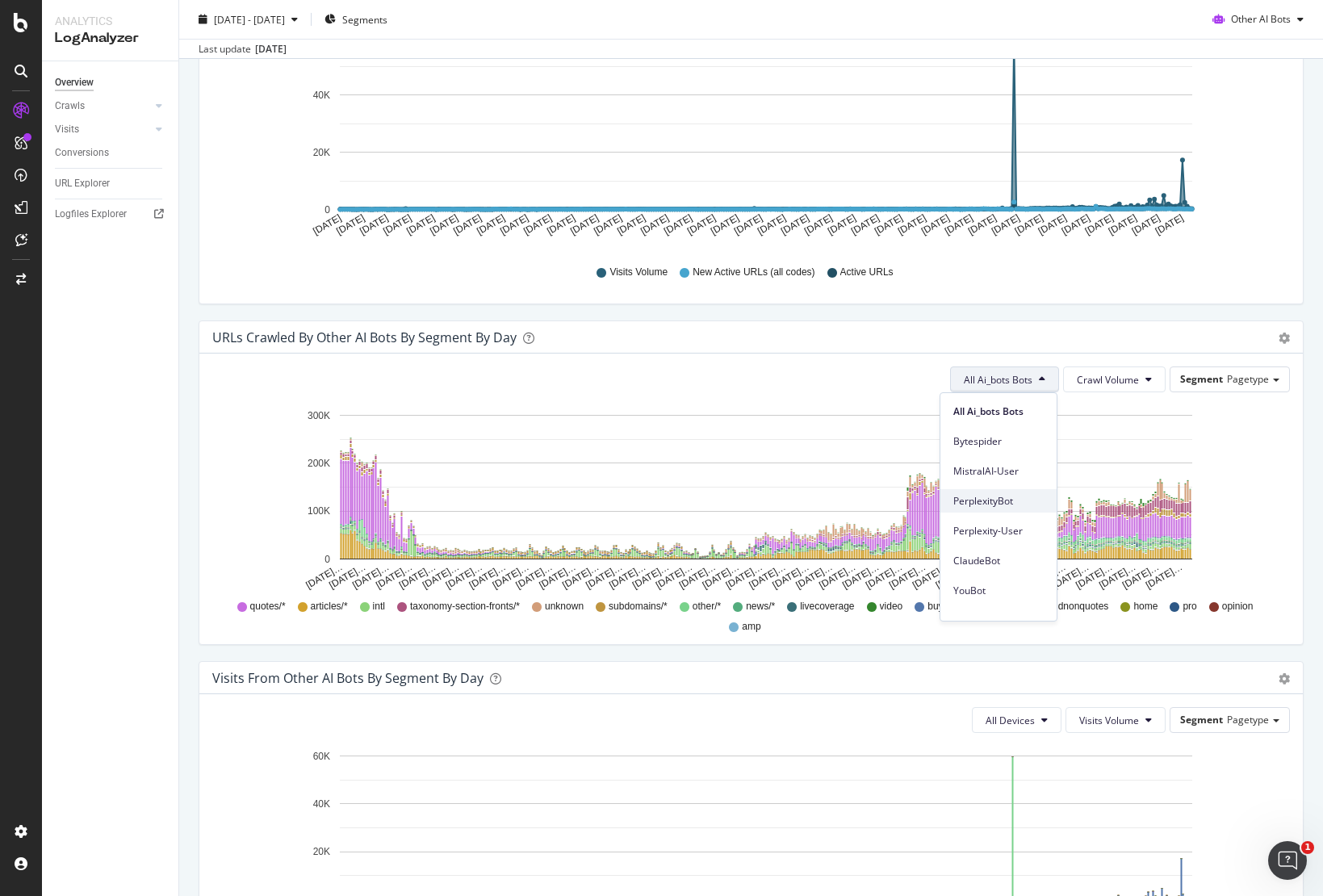
click at [1002, 504] on span "PerplexityBot" at bounding box center [999, 501] width 90 height 14
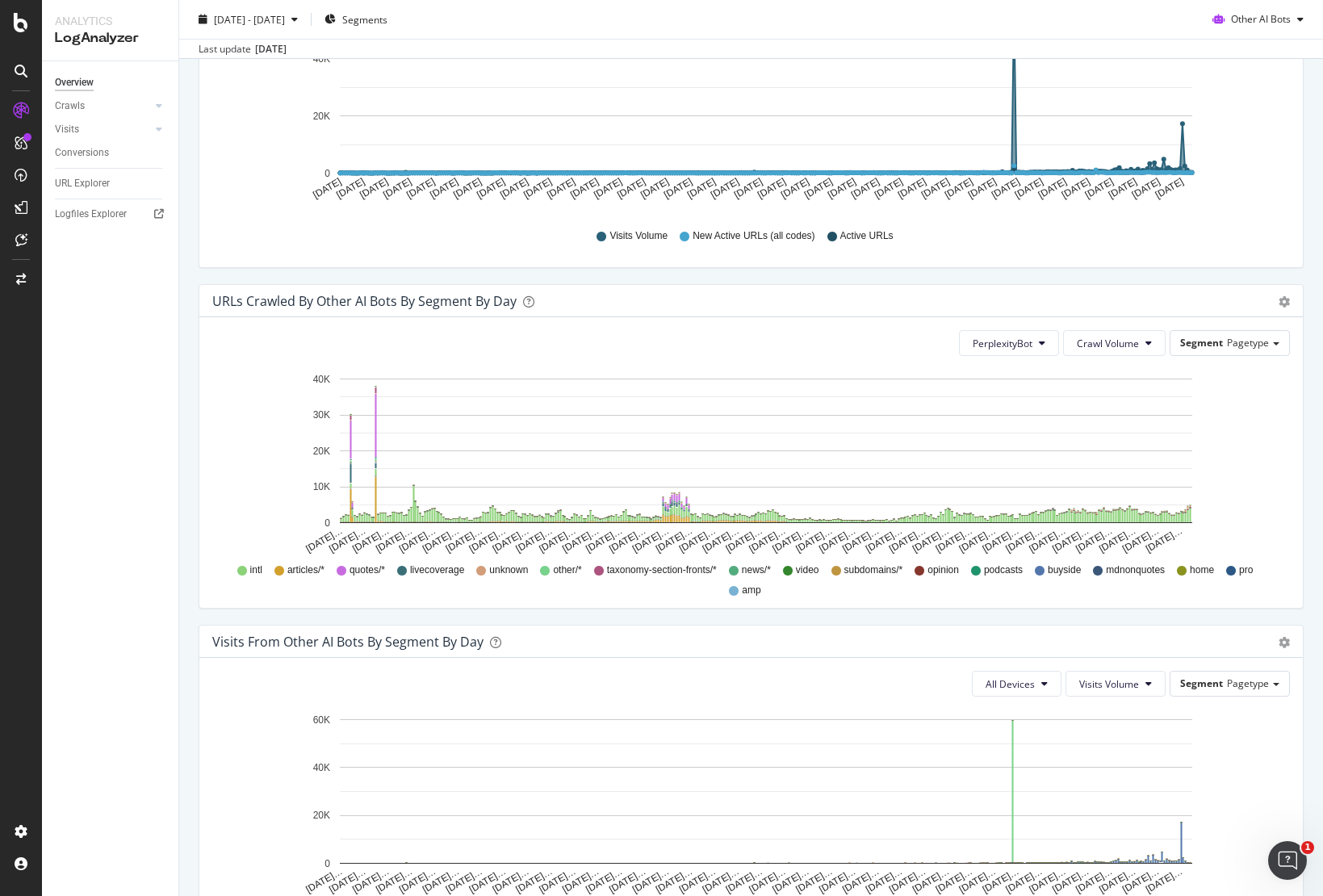
scroll to position [697, 0]
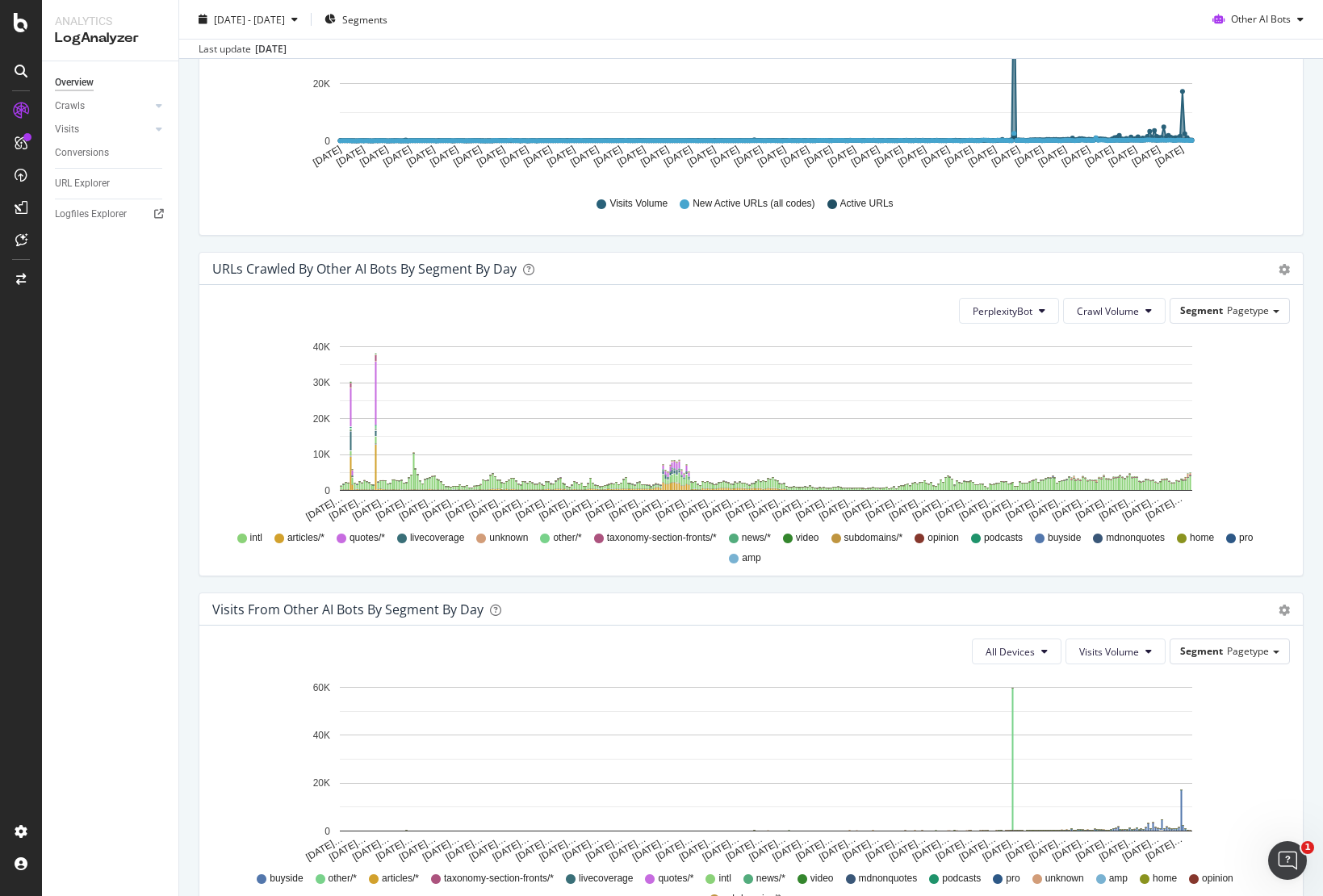
click at [1263, 268] on div "Timeline (by Value) Table" at bounding box center [1277, 269] width 27 height 16
click at [1266, 267] on icon "gear" at bounding box center [1284, 269] width 12 height 12
click at [1222, 325] on span "Table" at bounding box center [1230, 335] width 143 height 24
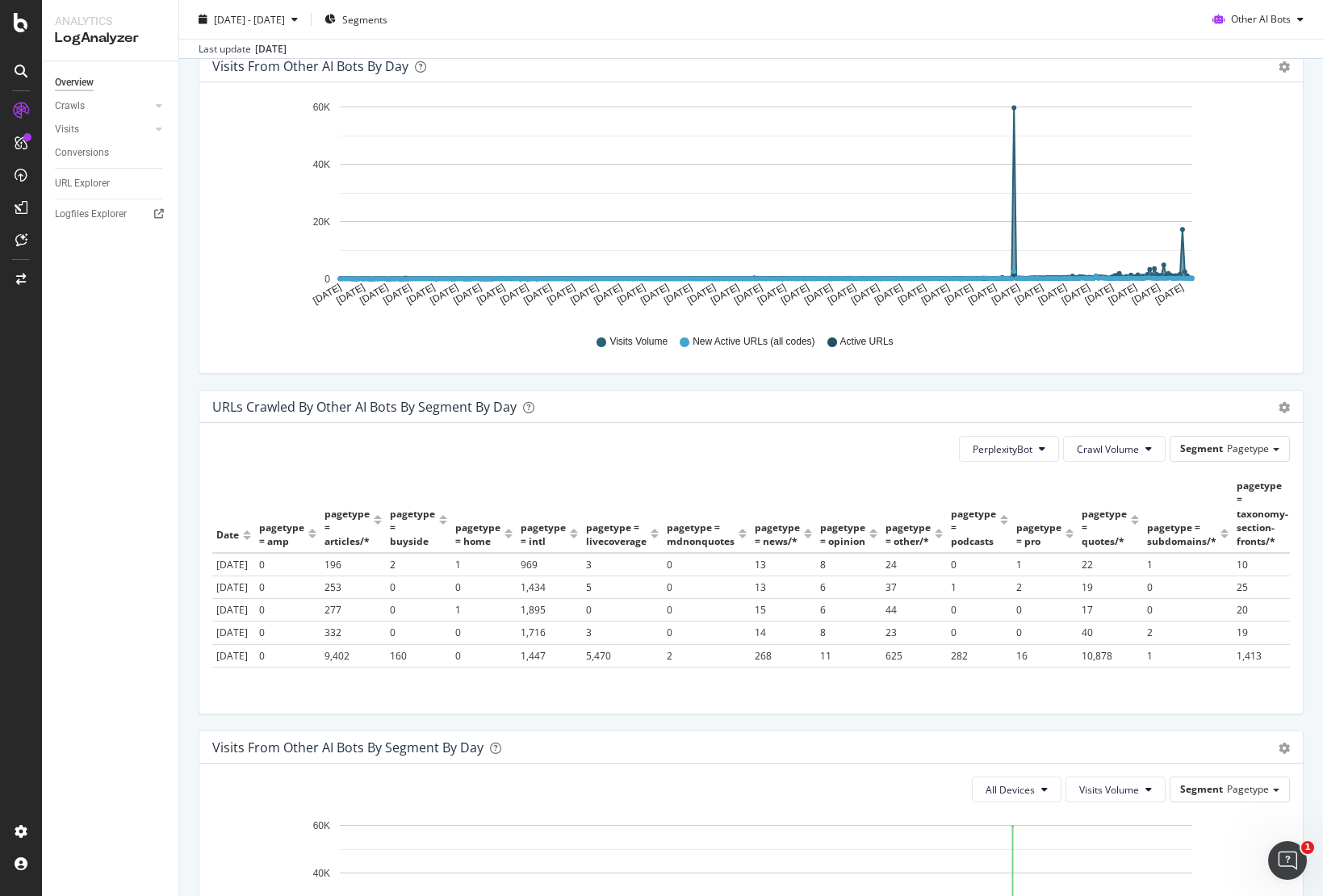
scroll to position [773, 0]
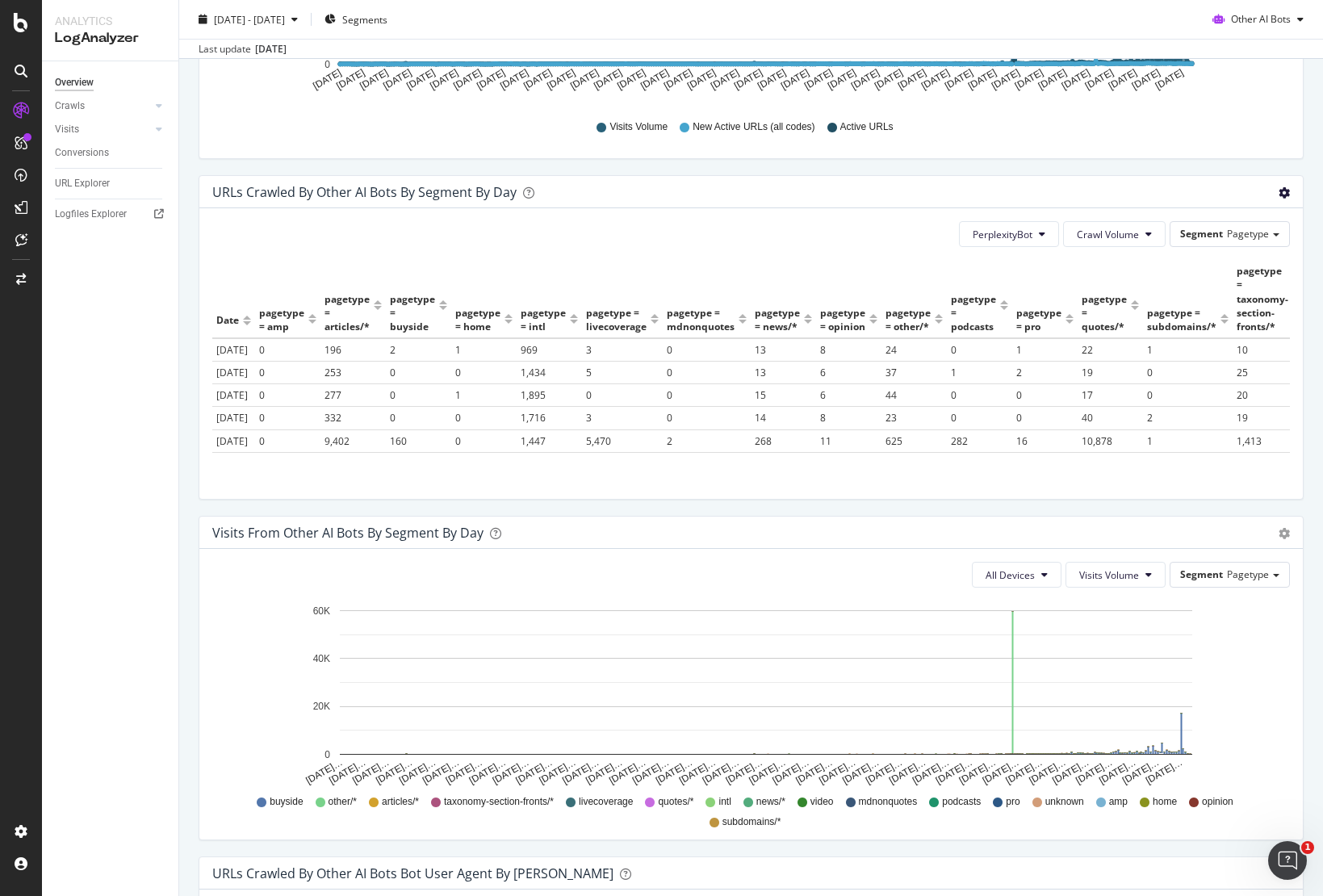
click at [1266, 193] on icon "gear" at bounding box center [1284, 193] width 12 height 12
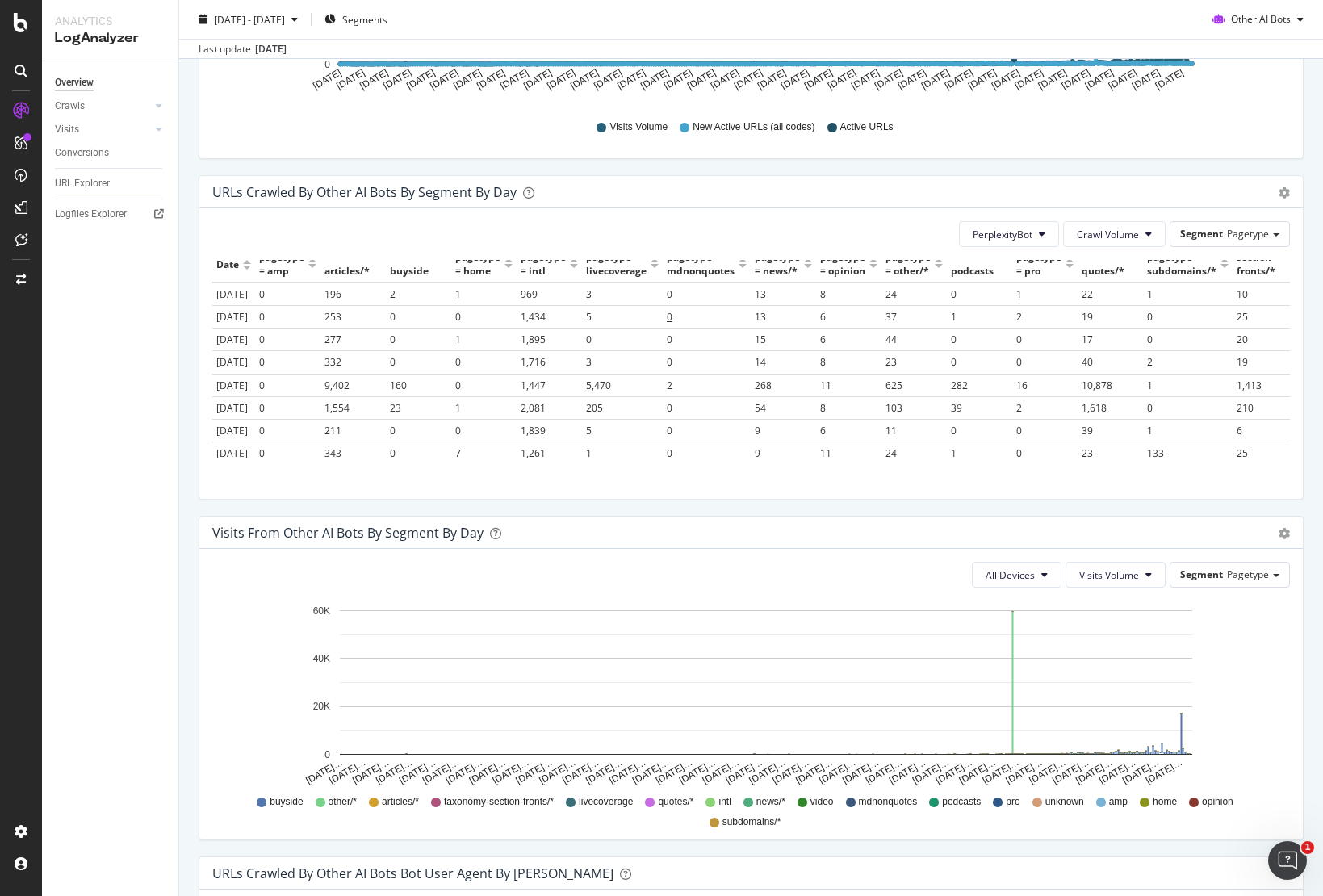
scroll to position [0, 0]
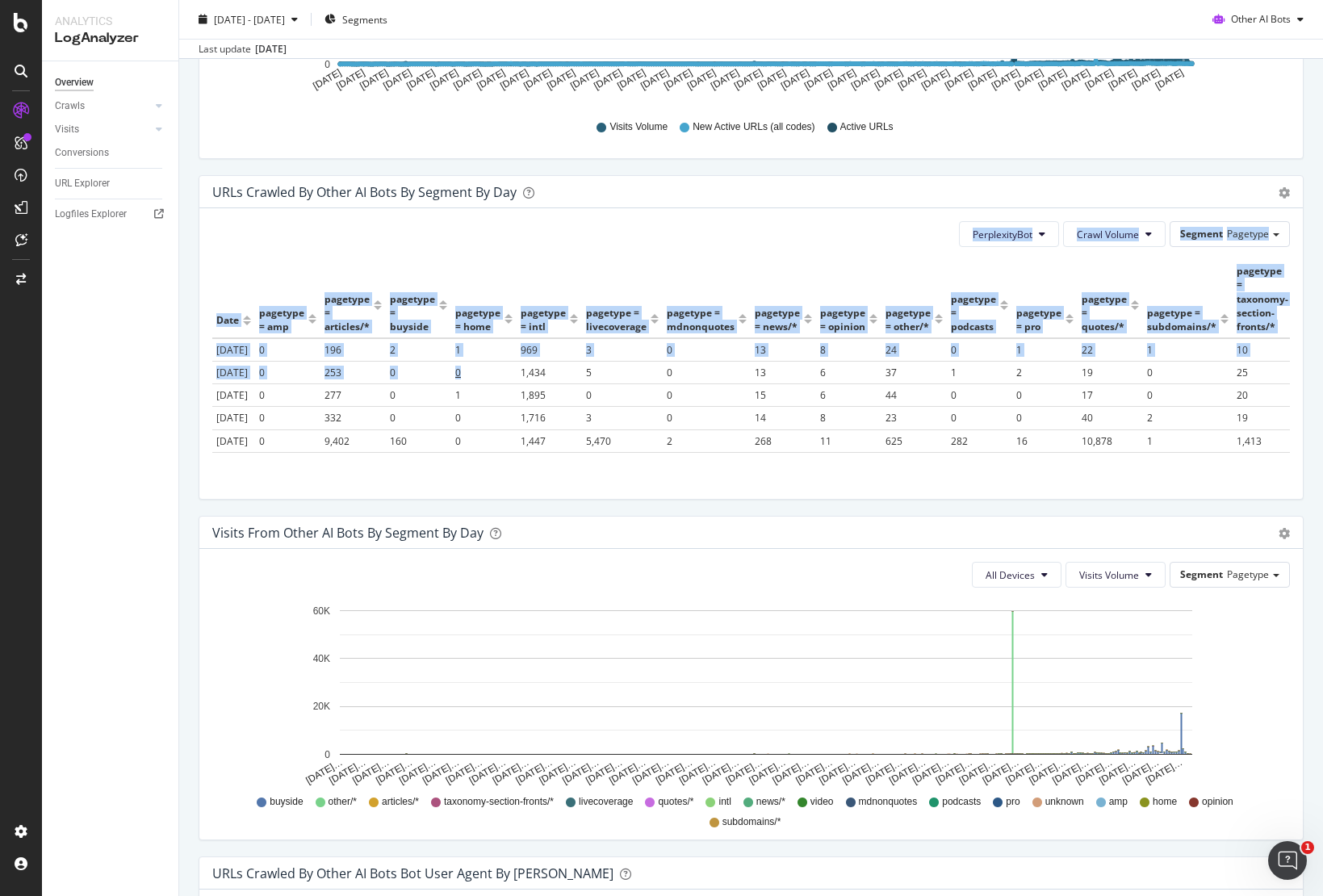
drag, startPoint x: 243, startPoint y: 214, endPoint x: 479, endPoint y: 382, distance: 289.7
click at [481, 383] on div "PerplexityBot Crawl Volume Segment Pagetype Hold CMD (⌘) while clicking to filt…" at bounding box center [751, 353] width 1104 height 290
click at [298, 223] on div "PerplexityBot Crawl Volume Segment Pagetype" at bounding box center [751, 234] width 1078 height 26
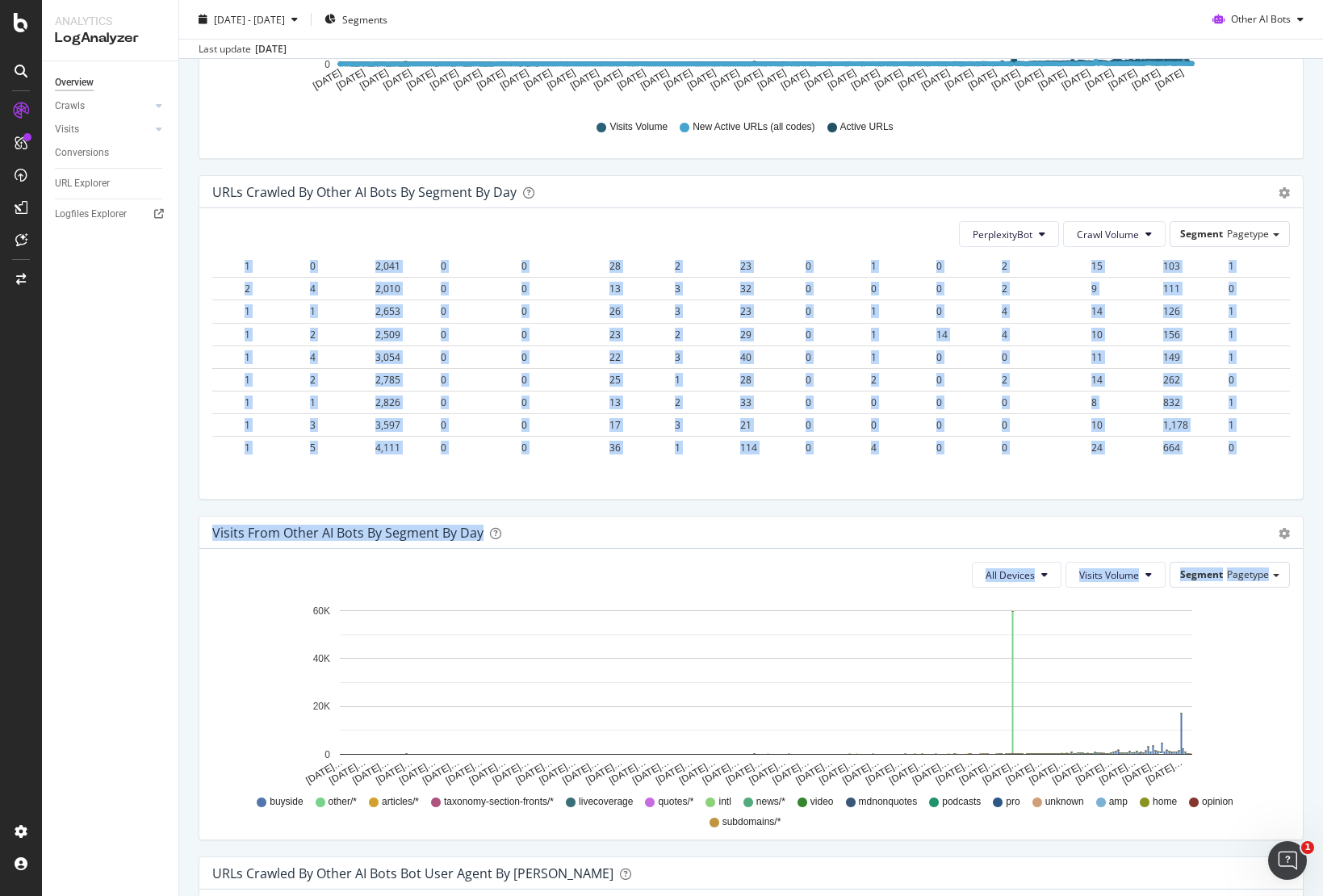
scroll to position [13235, 165]
drag, startPoint x: 216, startPoint y: 282, endPoint x: 1326, endPoint y: 590, distance: 1151.9
click at [1266, 590] on html "Analytics LogAnalyzer Overview Crawls Daily Distribution Segments Distribution …" at bounding box center [661, 448] width 1323 height 896
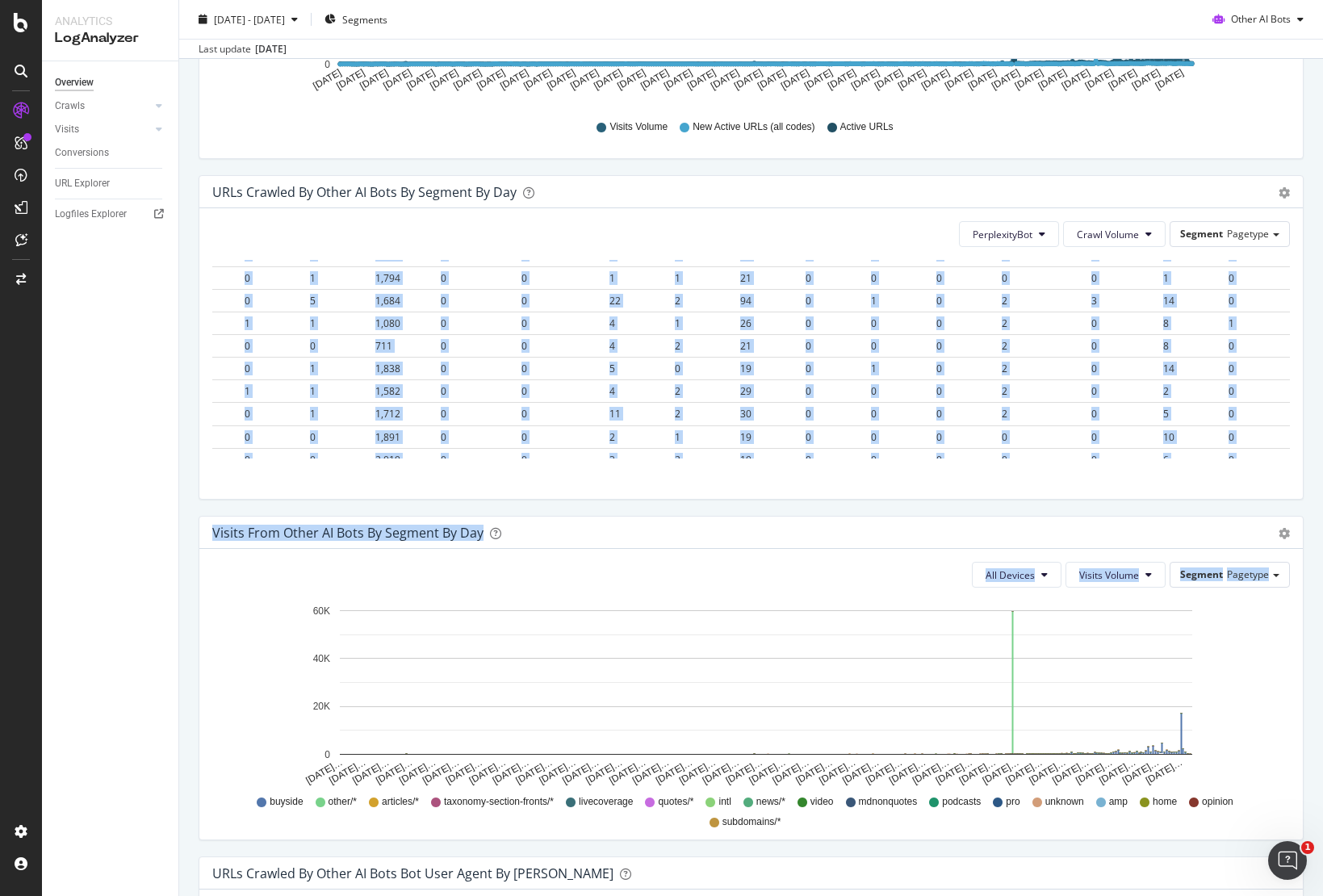
click at [400, 519] on div "Visits from Other AI Bots By Segment By Day Timeline (by Value) Table" at bounding box center [751, 533] width 1104 height 33
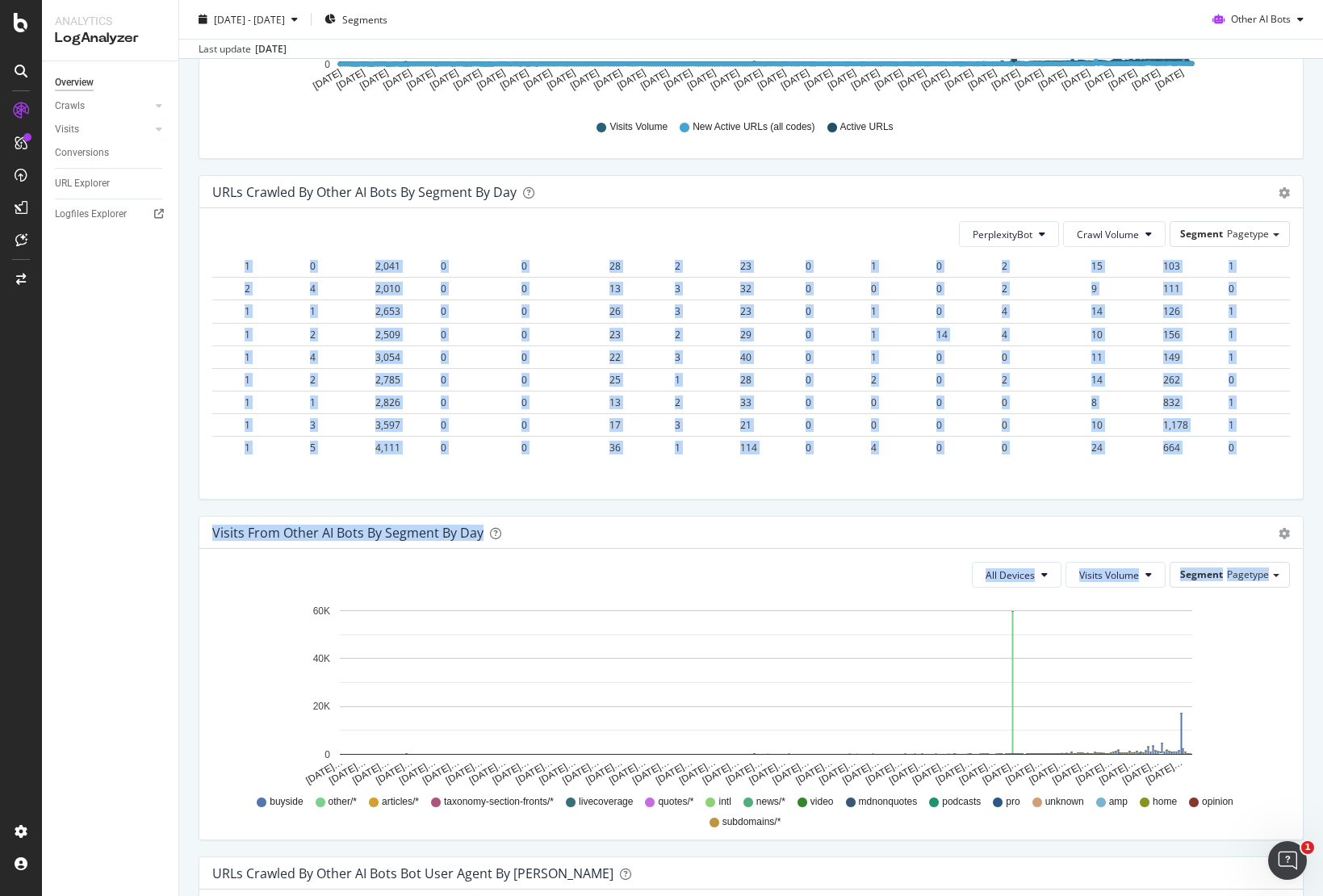
scroll to position [13235, 165]
drag, startPoint x: 213, startPoint y: 313, endPoint x: 1215, endPoint y: 421, distance: 1007.8
copy table "Date pagetype = amp pagetype = articles/* pagetype = buyside pagetype = home pa…"
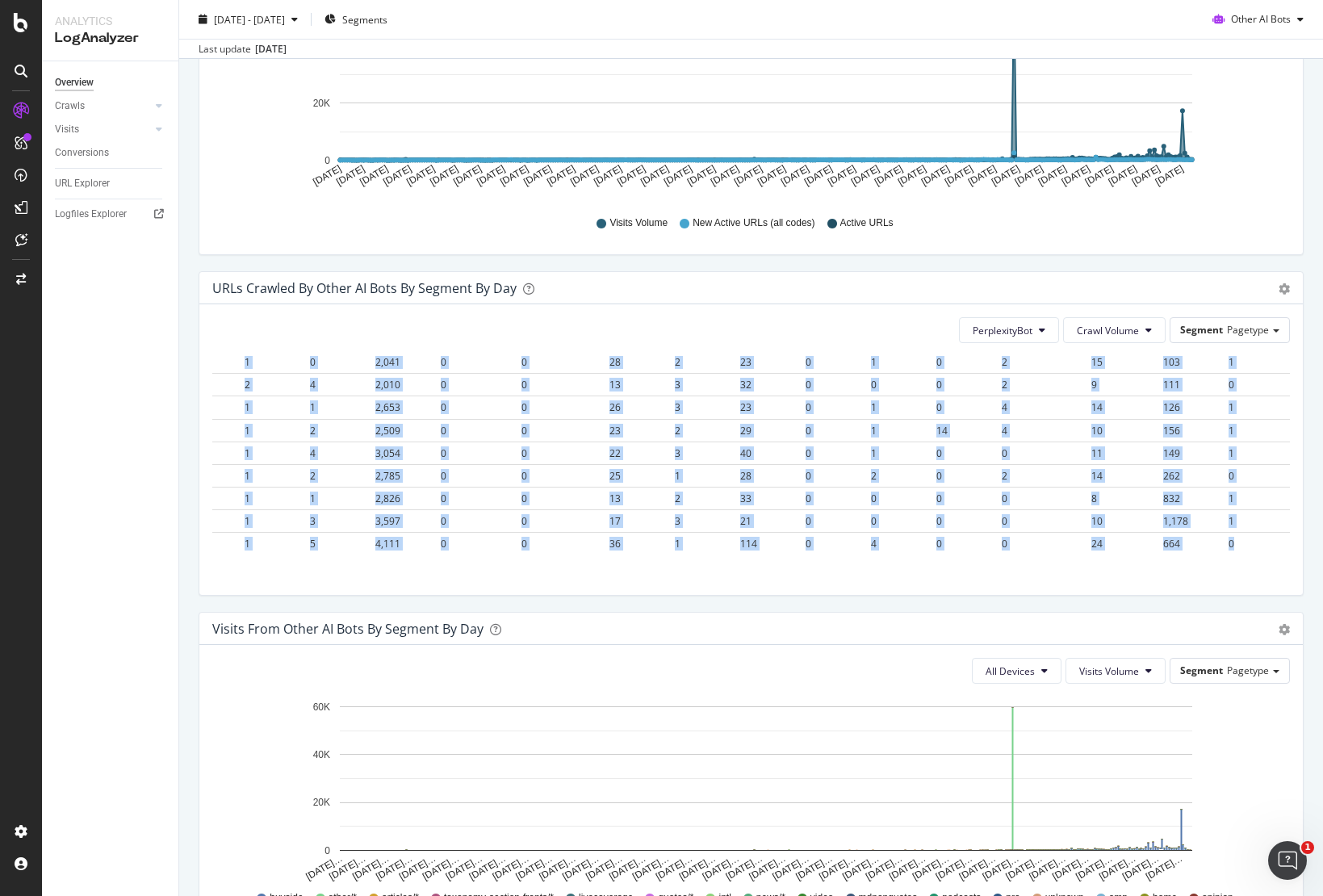
scroll to position [676, 0]
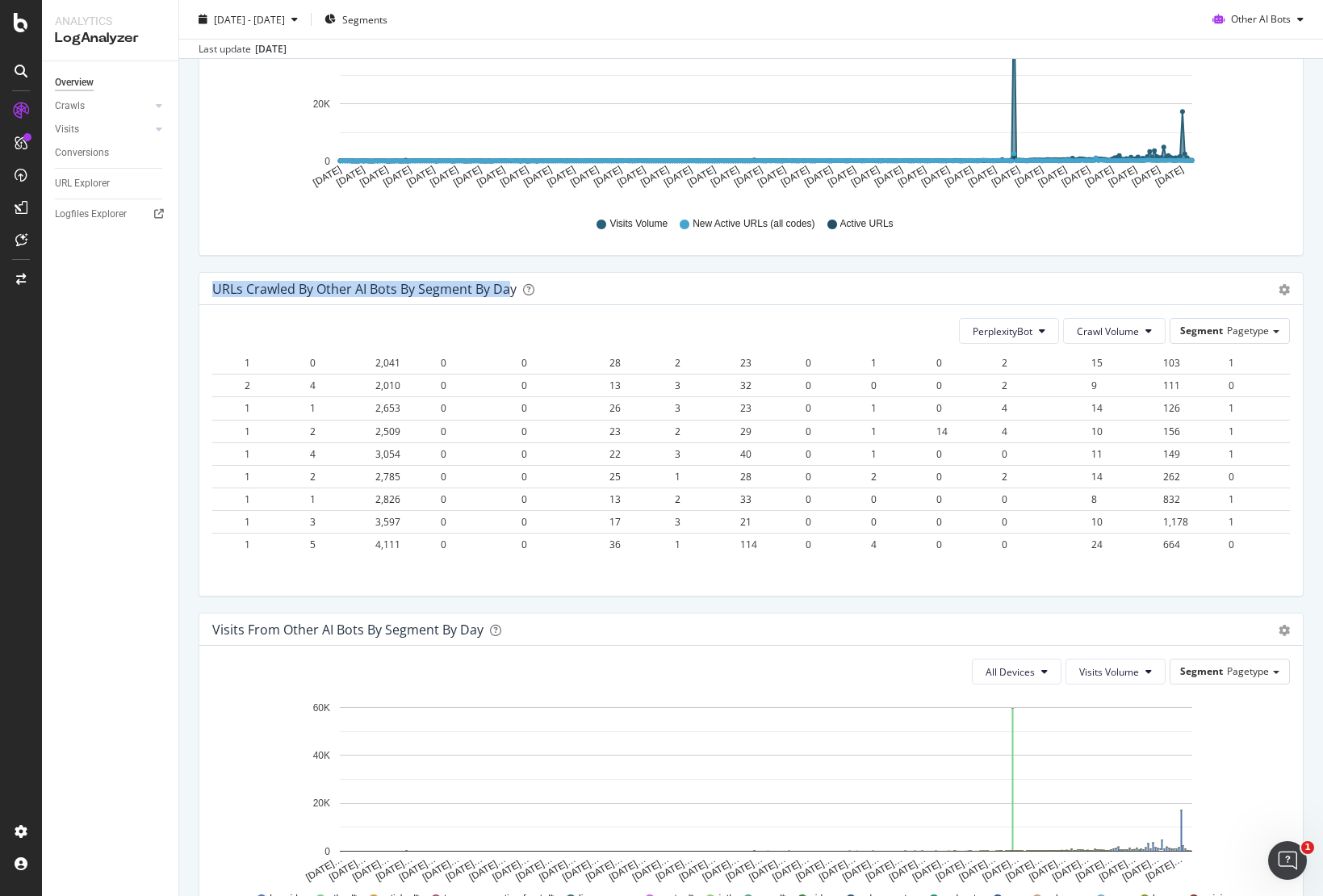
drag, startPoint x: 213, startPoint y: 290, endPoint x: 509, endPoint y: 288, distance: 296.0
click at [509, 288] on div "URLs Crawled by Other AI Bots By Segment By Day" at bounding box center [364, 289] width 305 height 16
